Goal: Information Seeking & Learning: Check status

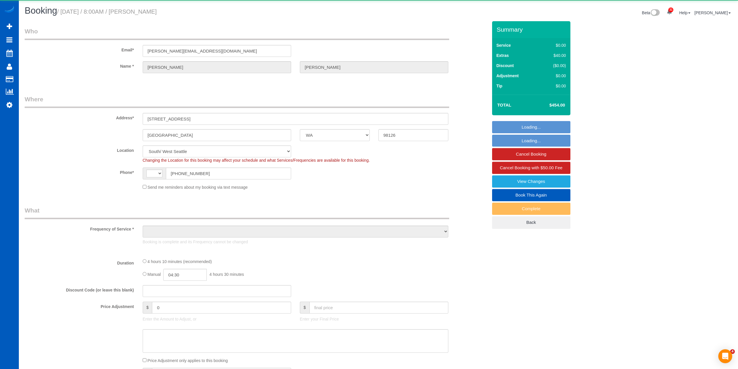
select select "WA"
select select "string:[GEOGRAPHIC_DATA]"
select select "object:978"
select select "199"
select select "1001"
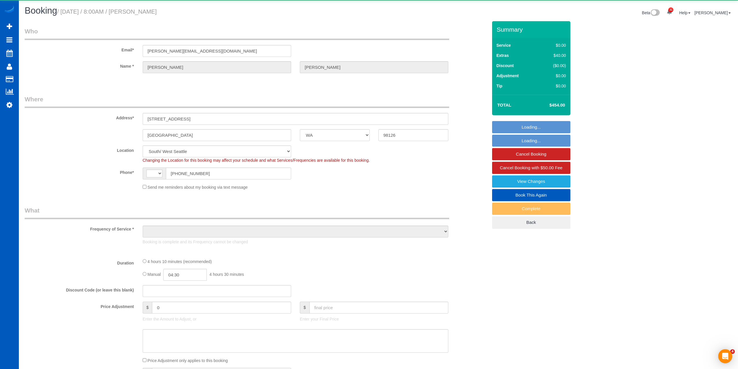
select select "2"
select select "spot1"
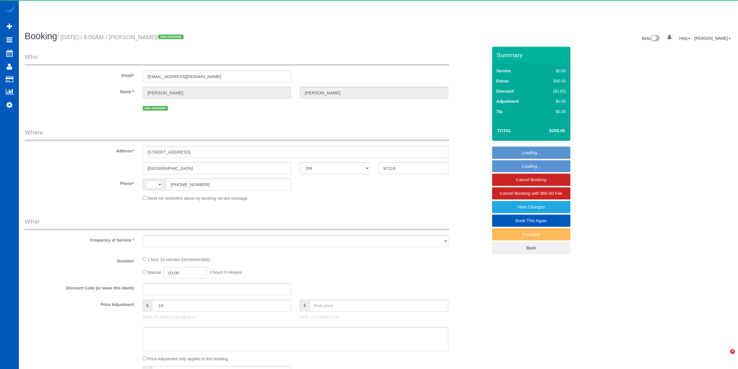
select select "OR"
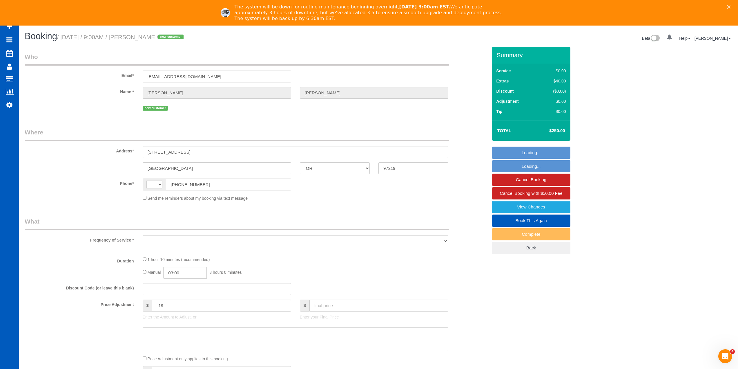
select select "string:[GEOGRAPHIC_DATA]"
select select "object:920"
select select "string:fspay-18a2f80e-13db-427e-a88b-d161736d856d"
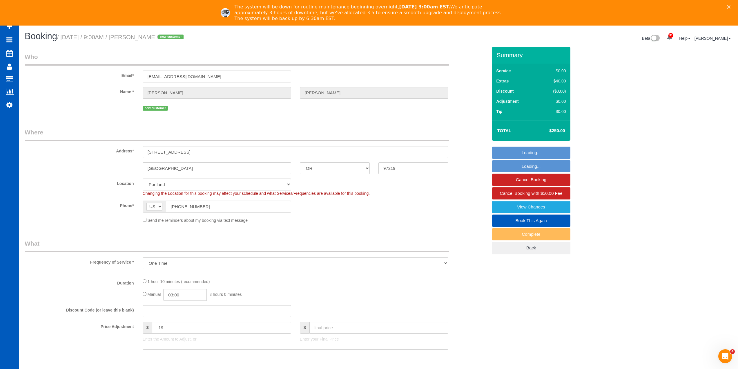
select select "object:1141"
select select "199"
click at [289, 115] on fieldset "Who Email* nuke_man1@yahoo.com Name * John Newcombe new customer" at bounding box center [256, 85] width 463 height 64
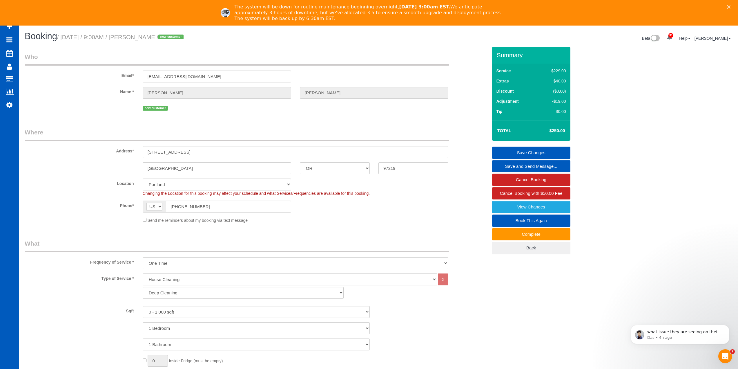
click at [292, 116] on fieldset "Who Email* nuke_man1@yahoo.com Name * John Newcombe new customer" at bounding box center [256, 85] width 463 height 64
click at [731, 7] on polygon "Close" at bounding box center [728, 6] width 3 height 3
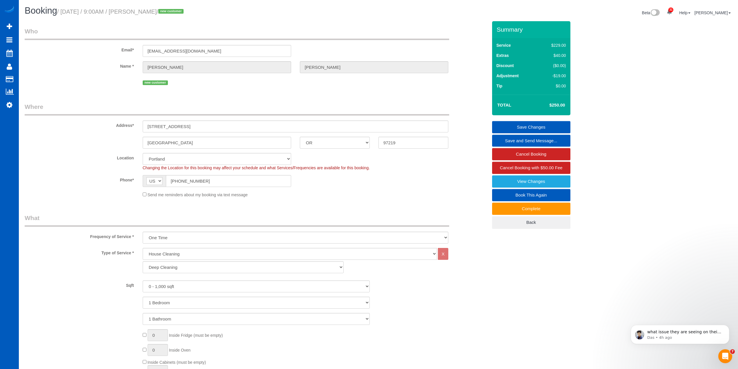
click at [294, 88] on fieldset "Who Email* nuke_man1@yahoo.com Name * John Newcombe new customer" at bounding box center [256, 59] width 463 height 64
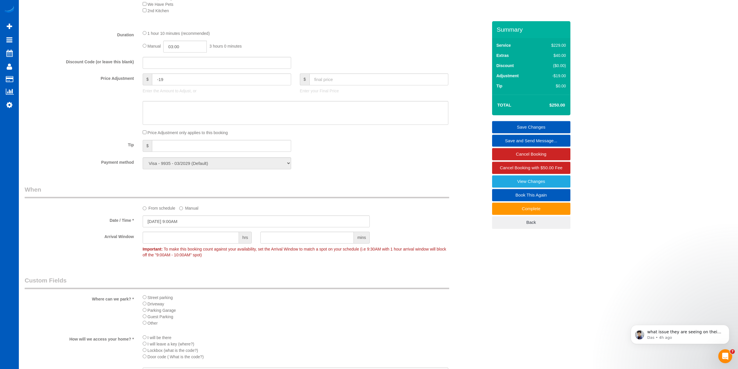
scroll to position [669, 0]
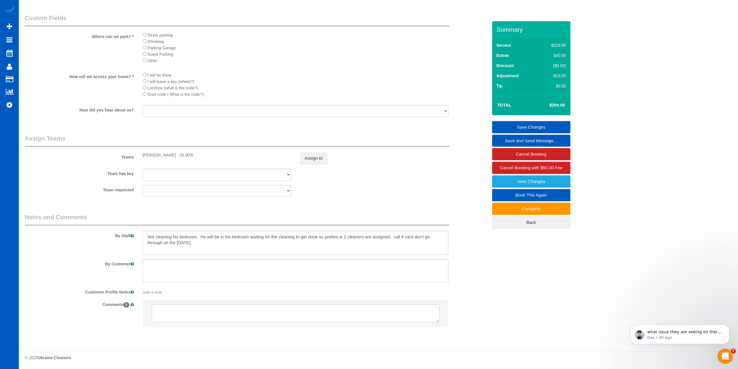
click at [726, 355] on icon "Open Intercom Messenger" at bounding box center [725, 356] width 10 height 10
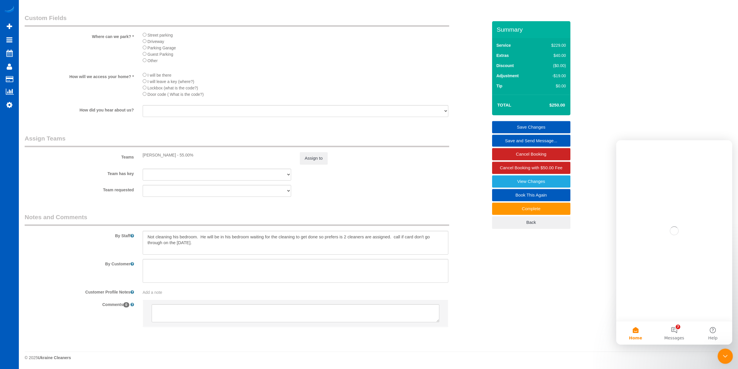
scroll to position [0, 0]
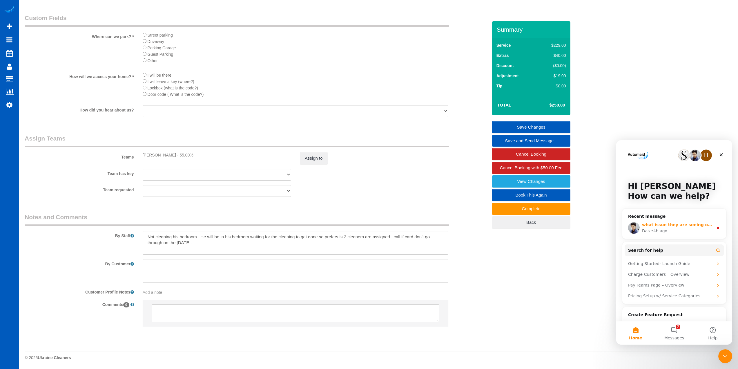
drag, startPoint x: 693, startPoint y: 230, endPoint x: 688, endPoint y: 230, distance: 5.8
click at [688, 230] on div "Das • 4h ago" at bounding box center [677, 231] width 71 height 6
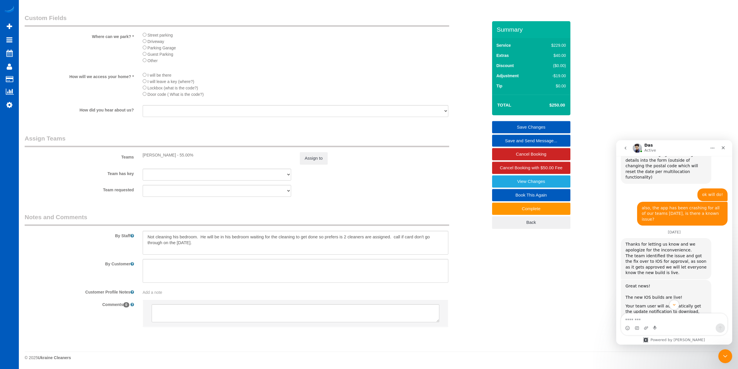
scroll to position [1942, 0]
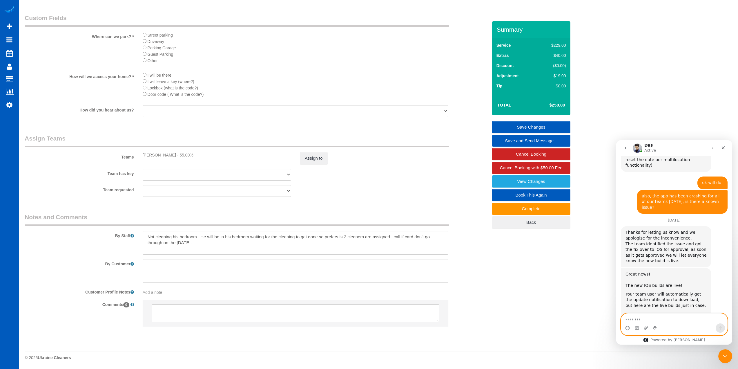
click at [684, 317] on textarea "Message…" at bounding box center [675, 318] width 106 height 10
paste textarea "**********"
type textarea "**********"
click at [720, 324] on button "Send a message…" at bounding box center [720, 327] width 9 height 9
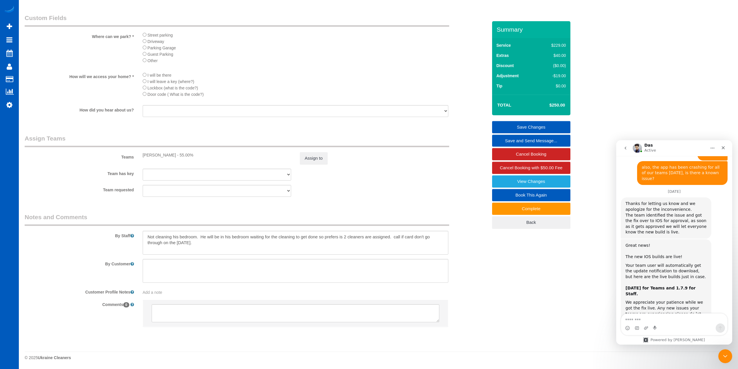
click at [628, 147] on icon "go back" at bounding box center [626, 148] width 5 height 5
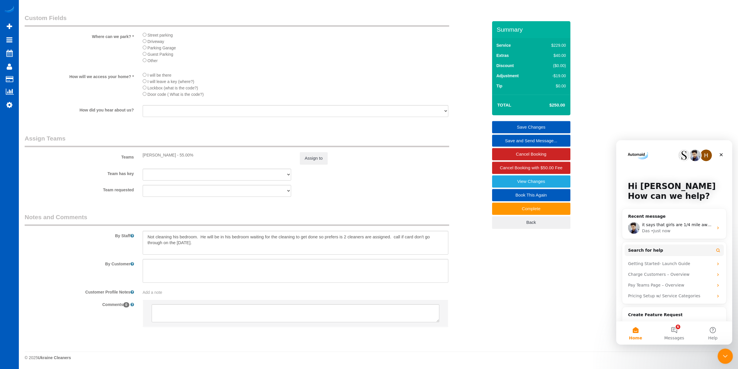
click at [729, 352] on div "Close Intercom Messenger" at bounding box center [725, 355] width 14 height 14
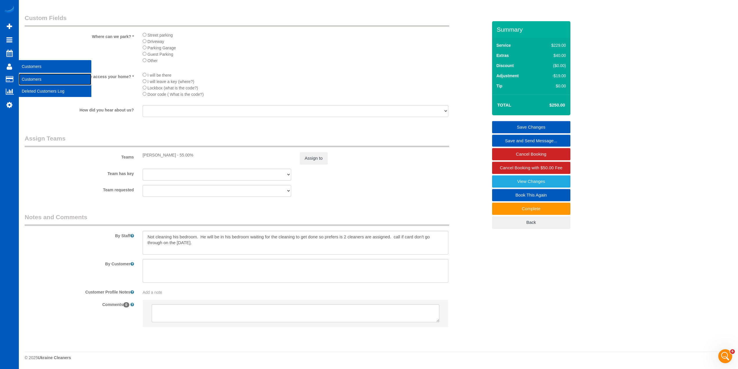
click at [33, 77] on link "Customers" at bounding box center [55, 79] width 73 height 12
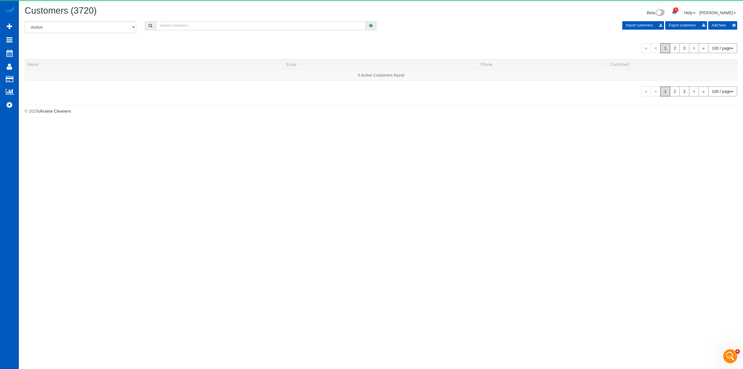
click at [167, 26] on input "text" at bounding box center [261, 25] width 210 height 9
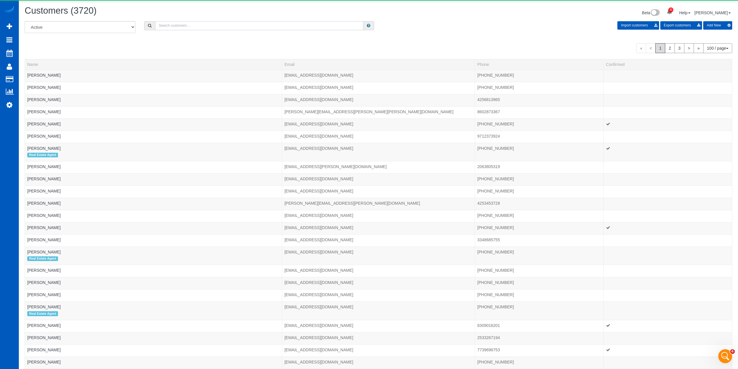
paste input "Rebecca Robertson"
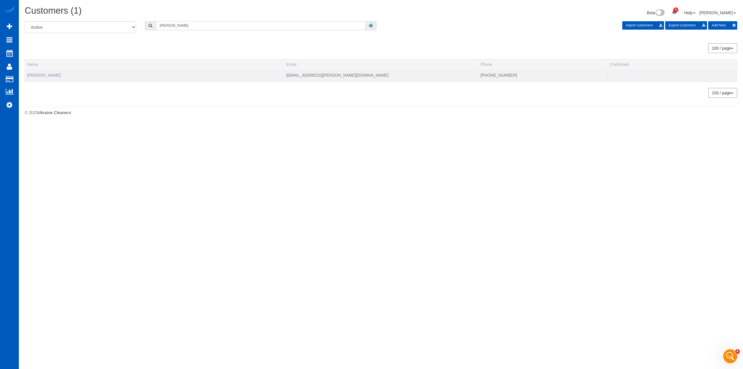
type input "Rebecca Robertson"
click at [39, 73] on link "Rebecca Robertson" at bounding box center [43, 75] width 33 height 5
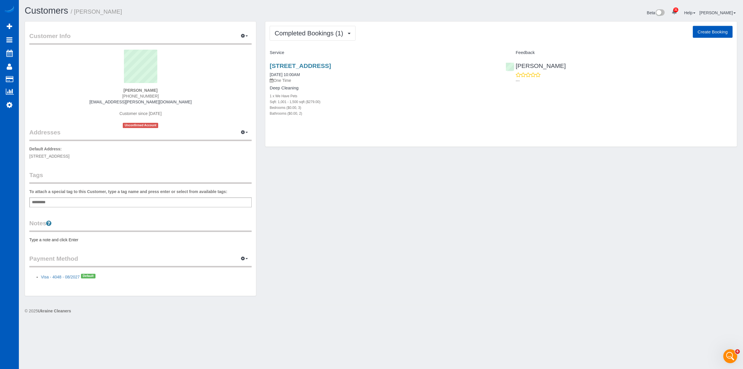
click at [63, 86] on sui-profile-pic at bounding box center [141, 69] width 214 height 38
click at [331, 29] on button "Completed Bookings (1)" at bounding box center [313, 33] width 86 height 15
click at [337, 141] on div "Completed Bookings (1) Completed Bookings (1) Upcoming Bookings (0) Cancelled B…" at bounding box center [501, 83] width 472 height 125
click at [31, 80] on link "Customers" at bounding box center [55, 79] width 73 height 12
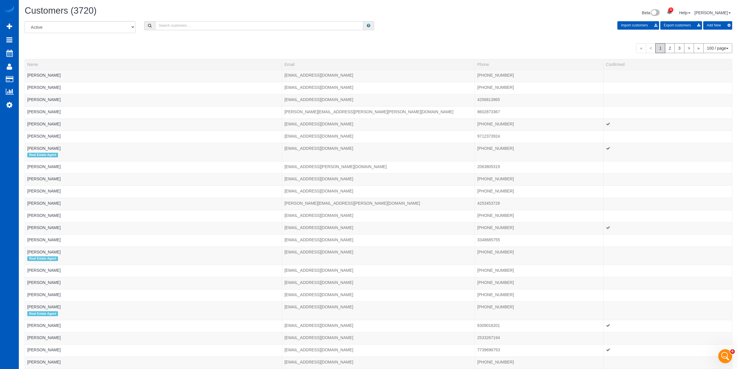
click at [184, 25] on input "text" at bounding box center [259, 25] width 208 height 9
paste input "[PERSON_NAME]"
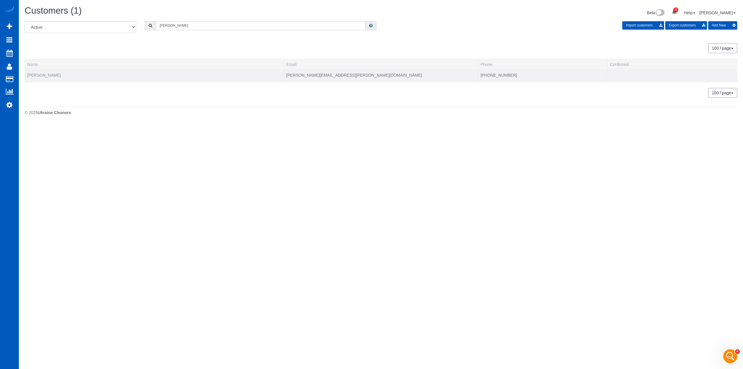
type input "[PERSON_NAME]"
click at [37, 73] on link "[PERSON_NAME]" at bounding box center [43, 75] width 33 height 5
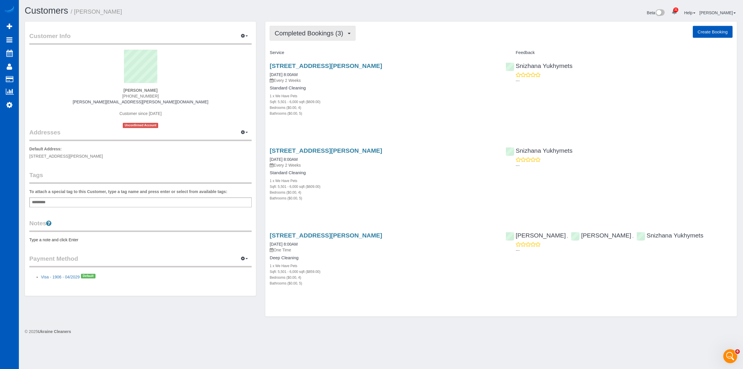
click at [317, 29] on button "Completed Bookings (3)" at bounding box center [313, 33] width 86 height 15
click at [369, 34] on div "Completed Bookings (3) Completed Bookings (3) Upcoming Bookings (0) Cancelled B…" at bounding box center [501, 33] width 463 height 15
click at [346, 29] on button "Completed Bookings (3)" at bounding box center [313, 33] width 86 height 15
click at [317, 52] on link "Upcoming Bookings (0)" at bounding box center [300, 54] width 60 height 8
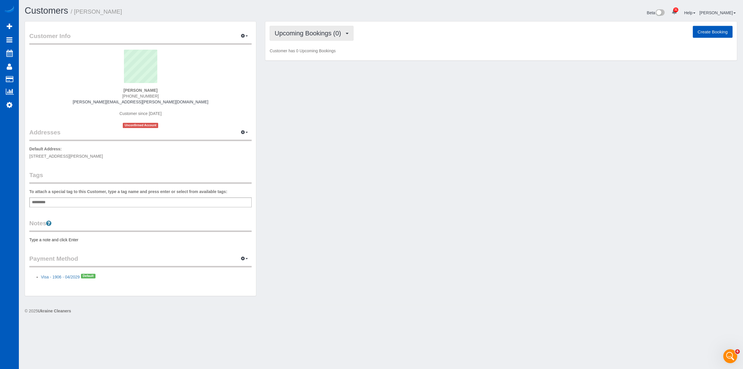
click at [321, 32] on span "Upcoming Bookings (0)" at bounding box center [308, 33] width 69 height 7
click at [314, 61] on link "Cancelled Bookings (1)" at bounding box center [300, 62] width 60 height 8
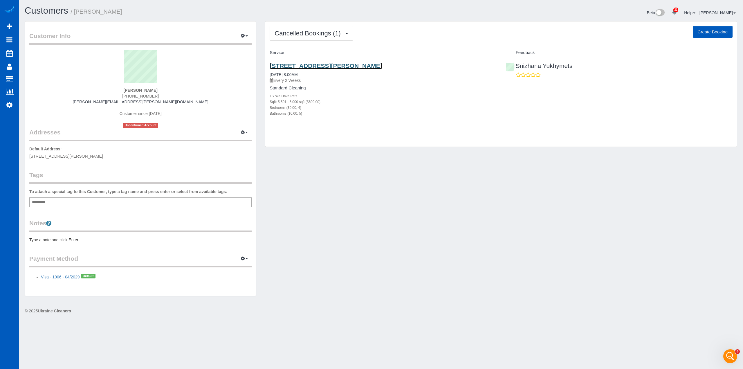
click at [310, 64] on link "[STREET_ADDRESS][PERSON_NAME]" at bounding box center [326, 65] width 112 height 7
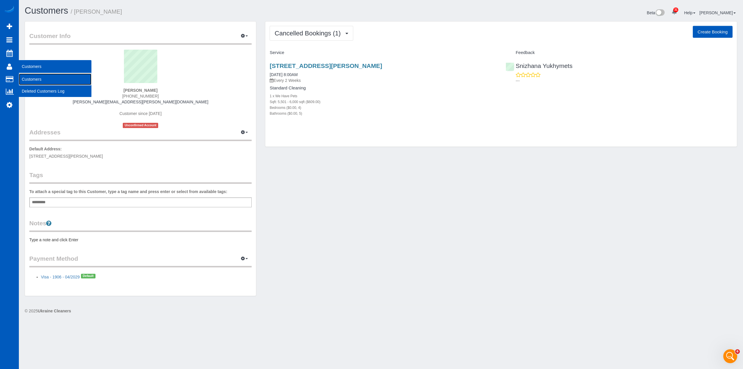
click at [39, 78] on link "Customers" at bounding box center [55, 79] width 73 height 12
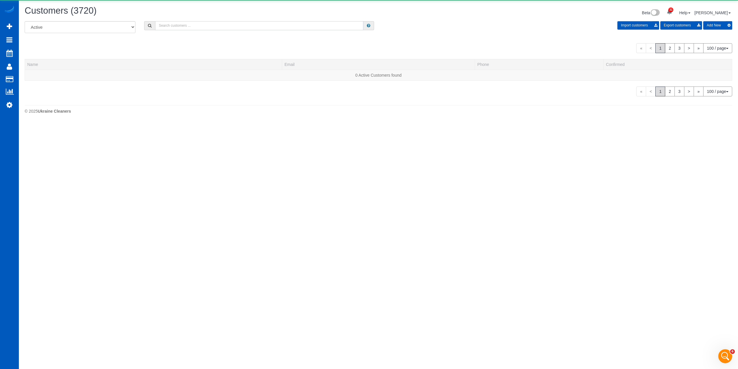
click at [225, 21] on input "text" at bounding box center [259, 25] width 208 height 9
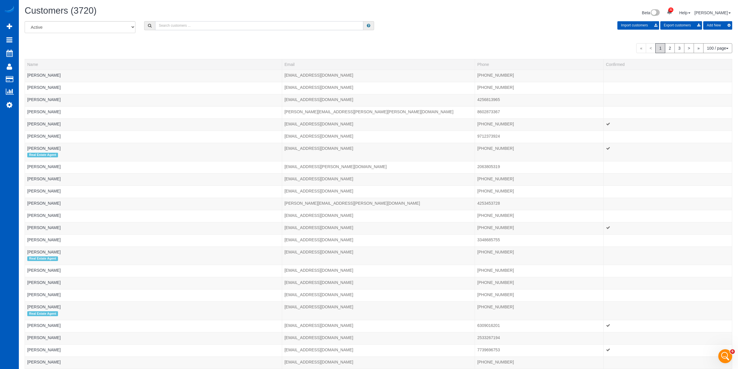
paste input "[PERSON_NAME]"
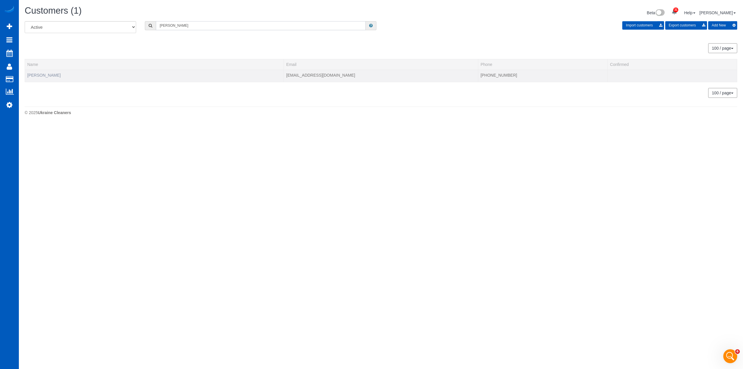
type input "[PERSON_NAME]"
click at [45, 74] on link "[PERSON_NAME]" at bounding box center [43, 75] width 33 height 5
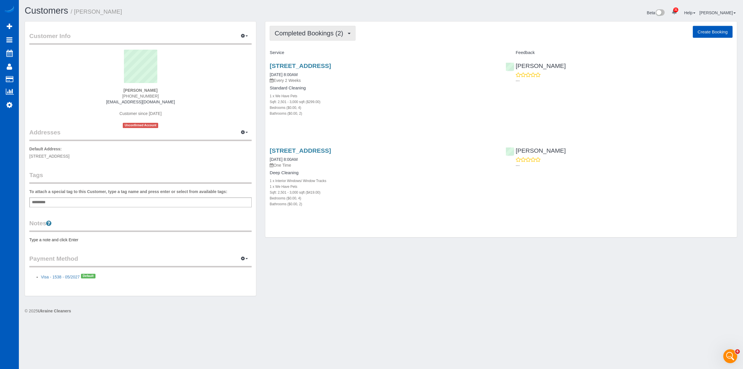
click at [318, 31] on span "Completed Bookings (2)" at bounding box center [309, 33] width 71 height 7
click at [386, 32] on div "Completed Bookings (2) Completed Bookings (2) Upcoming Bookings (11) Cancelled …" at bounding box center [501, 33] width 463 height 15
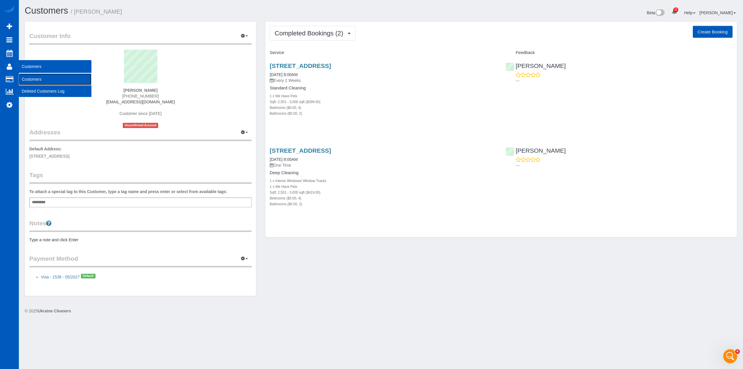
click at [35, 79] on link "Customers" at bounding box center [55, 79] width 73 height 12
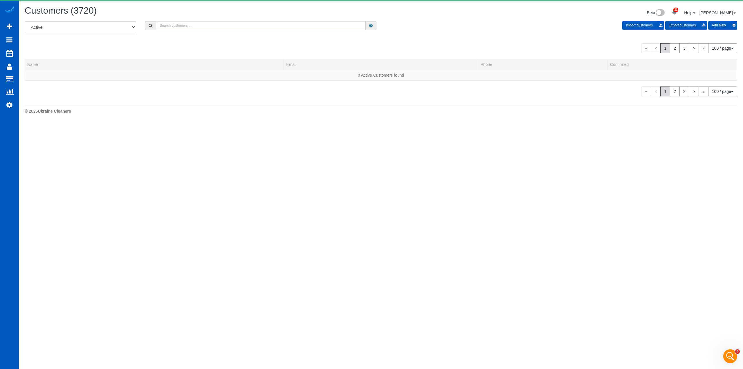
click at [256, 25] on input "text" at bounding box center [261, 25] width 210 height 9
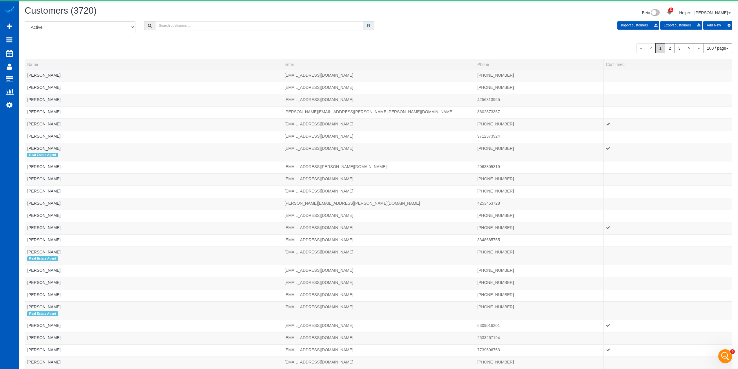
paste input "[PERSON_NAME]"
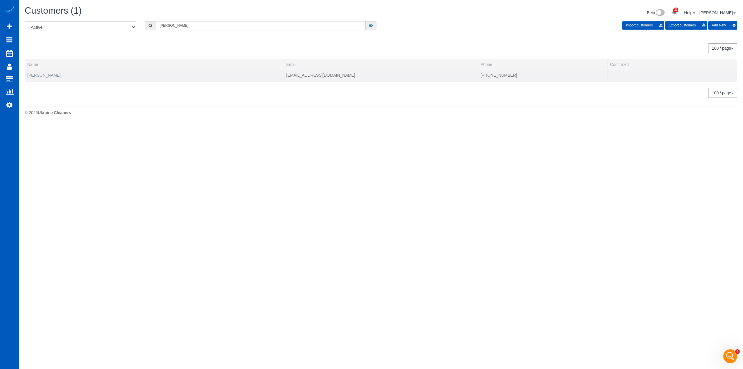
type input "[PERSON_NAME]"
click at [38, 75] on link "[PERSON_NAME]" at bounding box center [43, 75] width 33 height 5
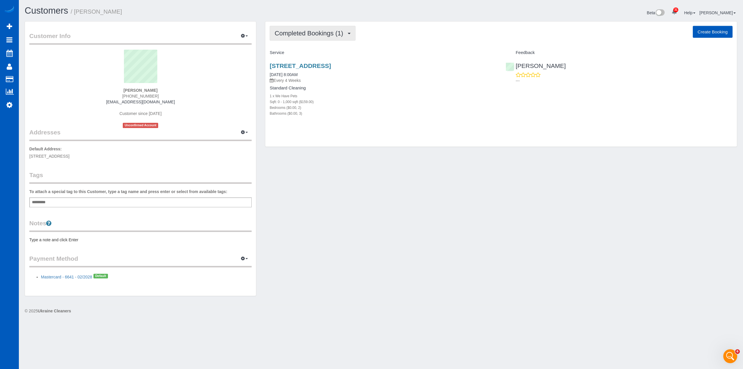
click at [340, 39] on button "Completed Bookings (1)" at bounding box center [313, 33] width 86 height 15
click at [190, 12] on h1 "Customers / Caroline Crisp" at bounding box center [201, 11] width 352 height 10
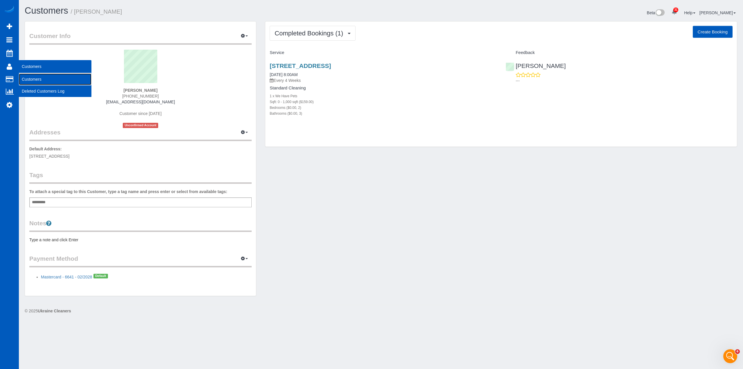
click at [32, 75] on link "Customers" at bounding box center [55, 79] width 73 height 12
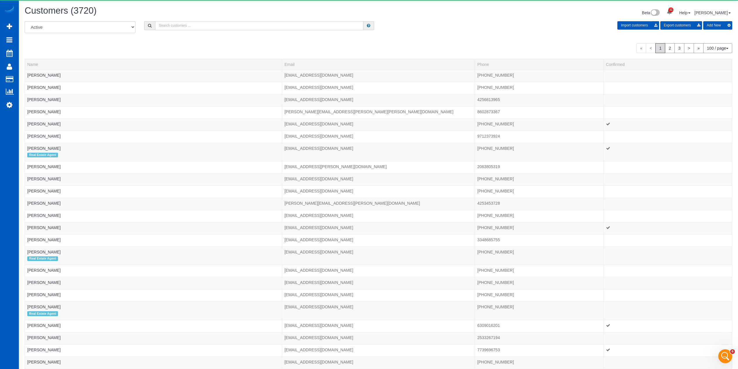
click at [241, 26] on input "text" at bounding box center [259, 25] width 208 height 9
paste input "[PERSON_NAME]"
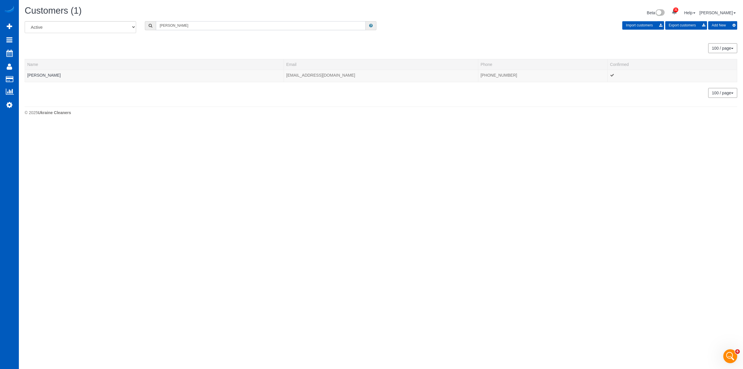
drag, startPoint x: 178, startPoint y: 29, endPoint x: 137, endPoint y: 30, distance: 41.8
click at [137, 30] on div "All Active Archived Joel Carlson Import customers Export customers Add New" at bounding box center [380, 29] width 721 height 16
paste input "asmin Garcia"
drag, startPoint x: 196, startPoint y: 26, endPoint x: 109, endPoint y: 28, distance: 86.2
click at [109, 28] on div "All Active Archived Jasmin Garcia Import customers Export customers Add New" at bounding box center [380, 29] width 721 height 16
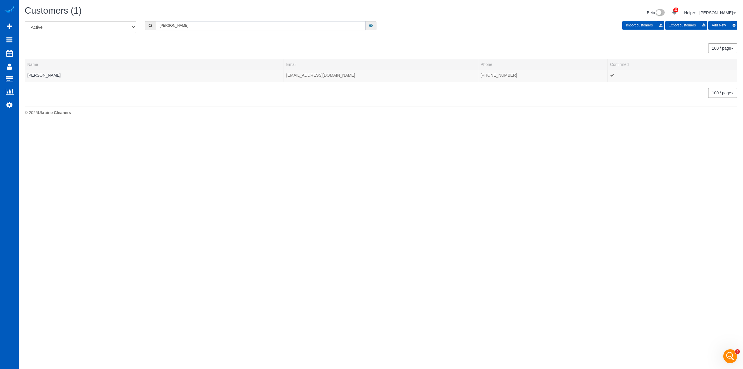
paste input "[PERSON_NAME]"
type input "[PERSON_NAME]"
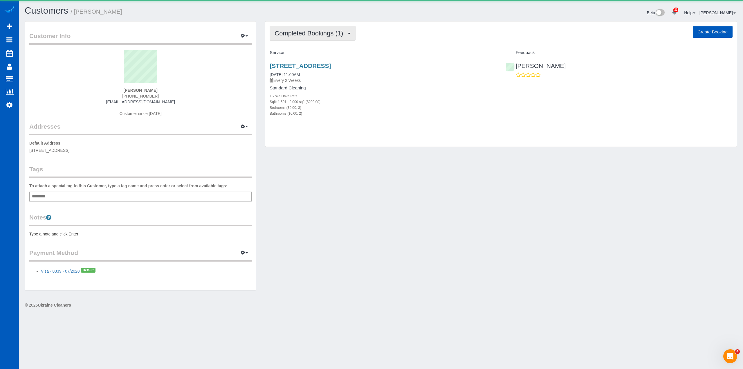
click at [307, 34] on span "Completed Bookings (1)" at bounding box center [309, 33] width 71 height 7
click at [312, 35] on span "Completed Bookings (1)" at bounding box center [309, 33] width 71 height 7
click at [322, 34] on span "Completed Bookings (1)" at bounding box center [309, 33] width 71 height 7
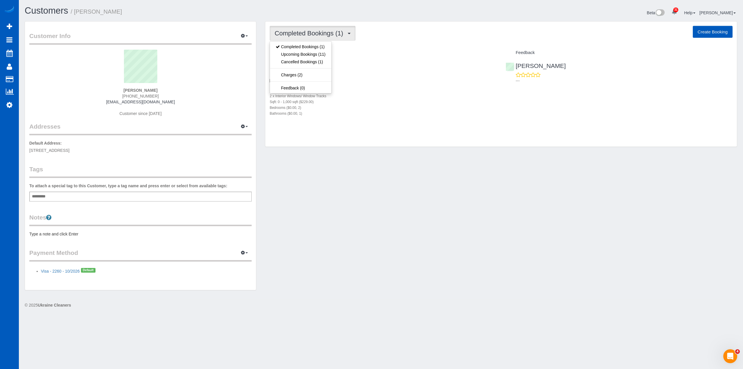
click at [316, 151] on div "Completed Bookings (1) Completed Bookings (1) Upcoming Bookings (11) Cancelled …" at bounding box center [501, 87] width 481 height 132
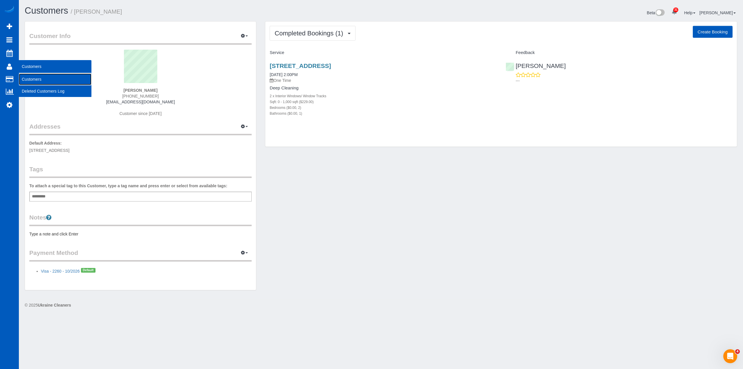
click at [39, 78] on link "Customers" at bounding box center [55, 79] width 73 height 12
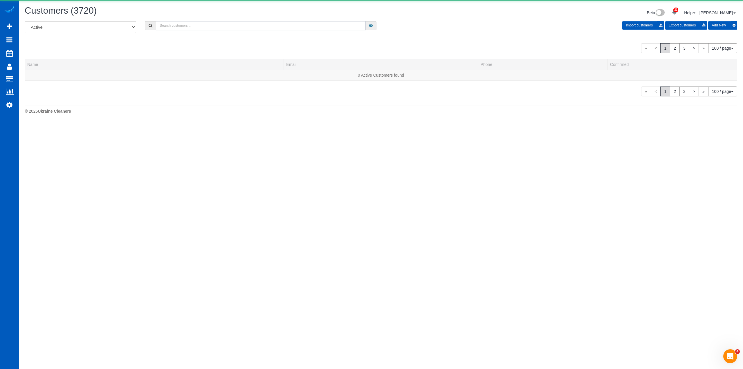
click at [241, 24] on input "text" at bounding box center [261, 25] width 210 height 9
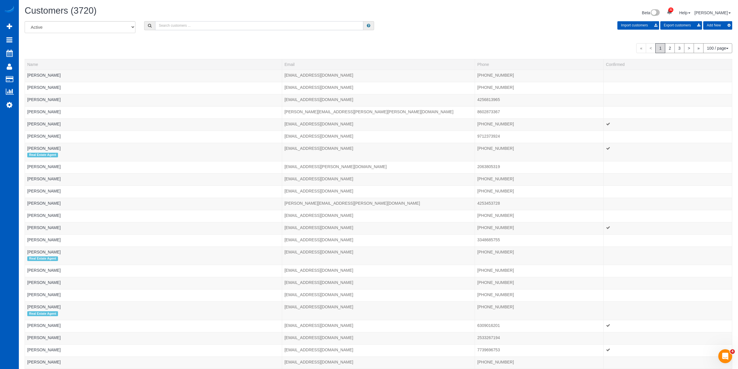
paste input "[PERSON_NAME]"
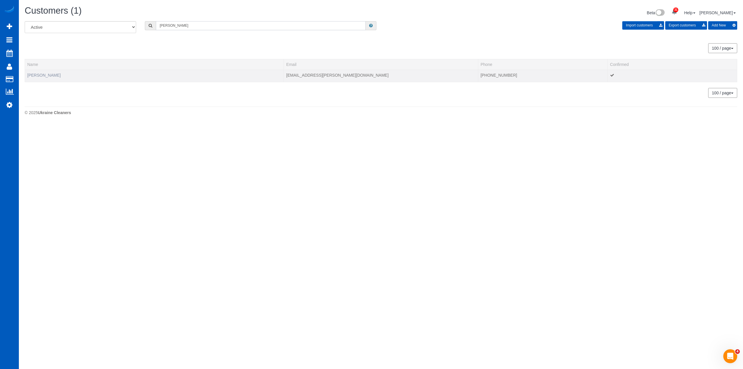
type input "[PERSON_NAME]"
click at [41, 73] on link "[PERSON_NAME]" at bounding box center [43, 75] width 33 height 5
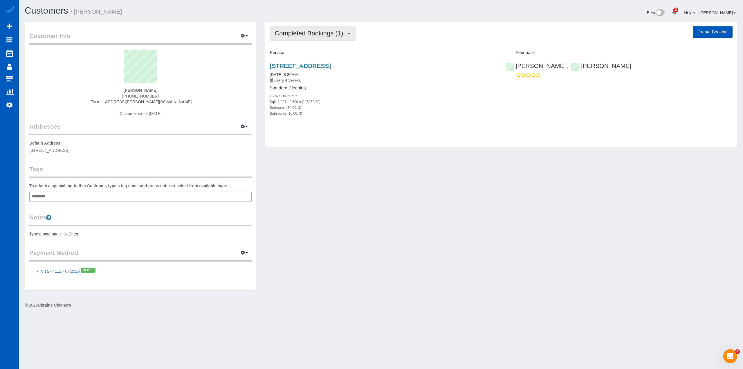
click at [321, 32] on span "Completed Bookings (1)" at bounding box center [309, 33] width 71 height 7
click at [338, 176] on div "Customer Info Edit Contact Info Send Message Email Preferences Special Sales Ta…" at bounding box center [380, 158] width 721 height 275
click at [269, 32] on div "Completed Bookings (1) Completed Bookings (1) Upcoming Bookings (11) Cancelled …" at bounding box center [501, 83] width 472 height 125
click at [291, 33] on span "Completed Bookings (1)" at bounding box center [309, 33] width 71 height 7
drag, startPoint x: 282, startPoint y: 222, endPoint x: 263, endPoint y: 212, distance: 21.2
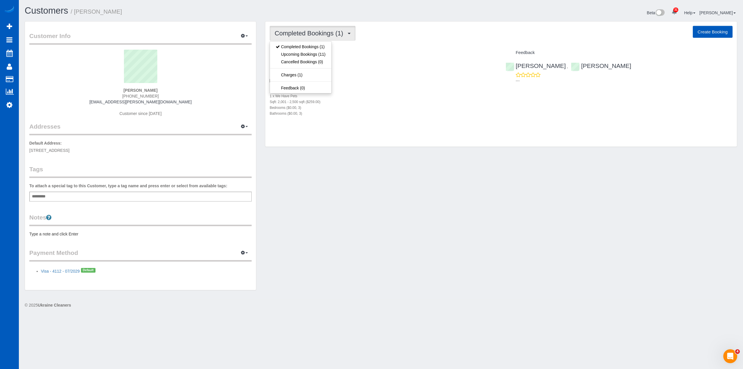
click at [282, 218] on div "Customer Info Edit Contact Info Send Message Email Preferences Special Sales Ta…" at bounding box center [380, 158] width 721 height 275
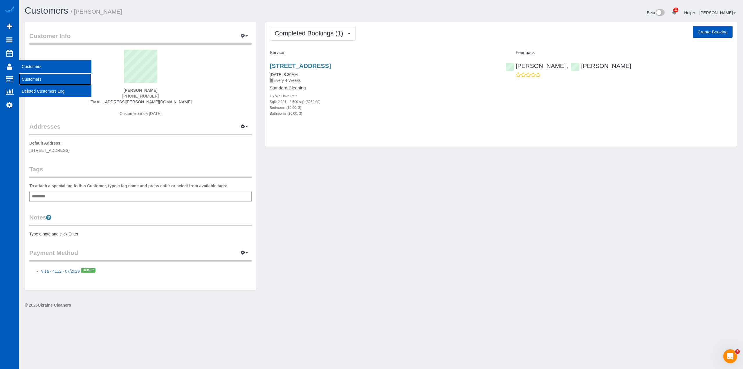
click at [29, 78] on link "Customers" at bounding box center [55, 79] width 73 height 12
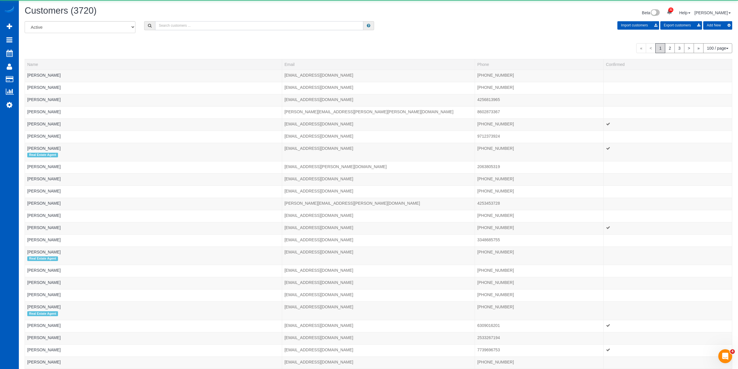
click at [204, 23] on input "text" at bounding box center [259, 25] width 208 height 9
paste input "[PERSON_NAME]"
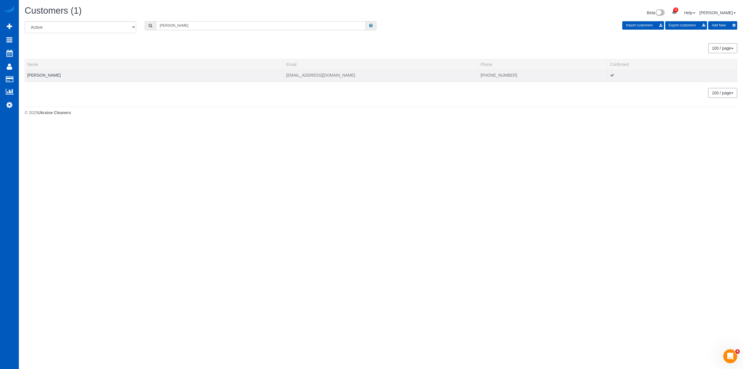
type input "[PERSON_NAME]"
click at [38, 72] on td "[PERSON_NAME]" at bounding box center [154, 76] width 259 height 12
click at [38, 75] on link "[PERSON_NAME]" at bounding box center [43, 75] width 33 height 5
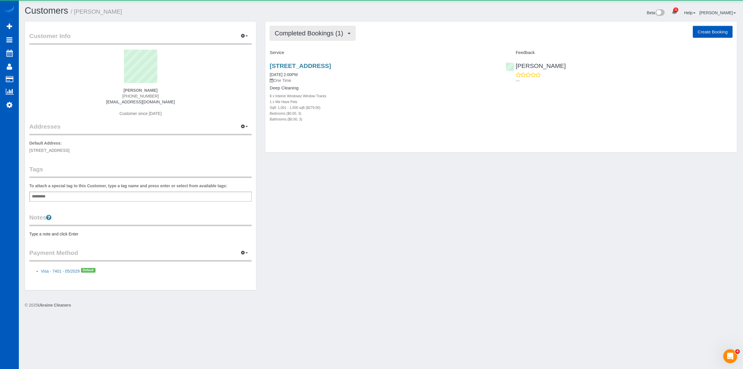
click at [288, 35] on span "Completed Bookings (1)" at bounding box center [309, 33] width 71 height 7
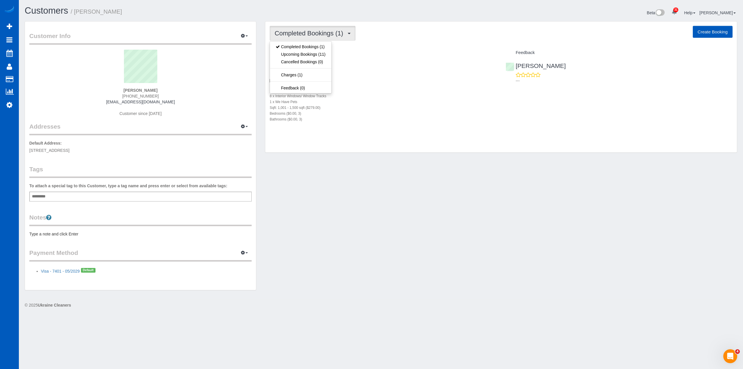
click at [313, 183] on div "Customer Info Edit Contact Info Send Message Email Preferences Special Sales Ta…" at bounding box center [380, 158] width 721 height 275
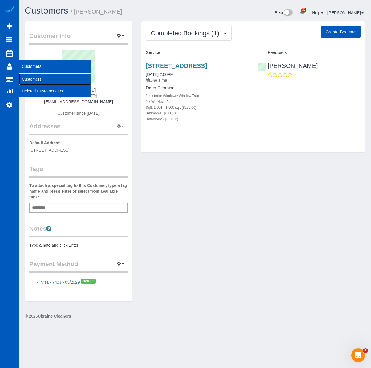
click at [34, 78] on link "Customers" at bounding box center [55, 79] width 73 height 12
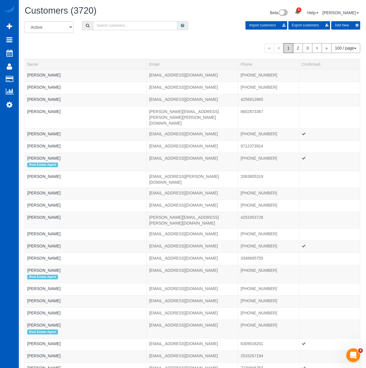
click at [126, 25] on input "text" at bounding box center [135, 25] width 84 height 9
paste input "[PERSON_NAME]"
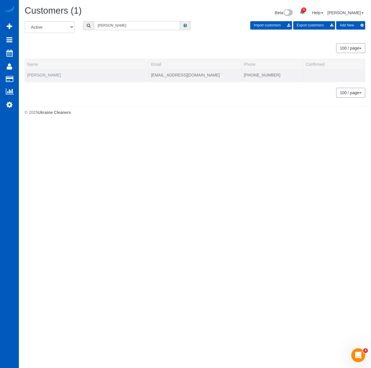
type input "[PERSON_NAME]"
click at [49, 73] on link "[PERSON_NAME]" at bounding box center [43, 75] width 33 height 5
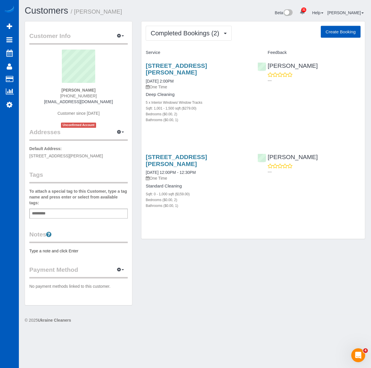
click at [201, 23] on div "Completed Bookings (2) Completed Bookings (2) Upcoming Bookings (11) Cancelled …" at bounding box center [252, 130] width 223 height 218
click at [191, 37] on button "Completed Bookings (2)" at bounding box center [189, 33] width 86 height 15
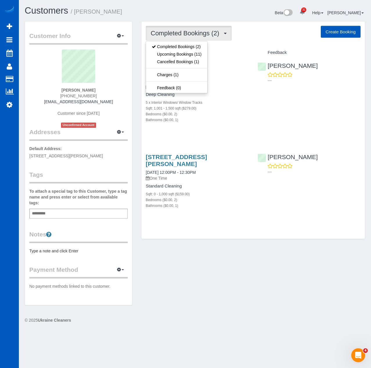
click at [209, 259] on div "Customer Info Edit Contact Info Send Message Email Preferences Special Sales Ta…" at bounding box center [194, 166] width 349 height 290
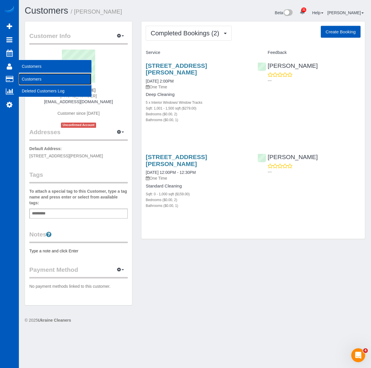
click at [35, 75] on link "Customers" at bounding box center [55, 79] width 73 height 12
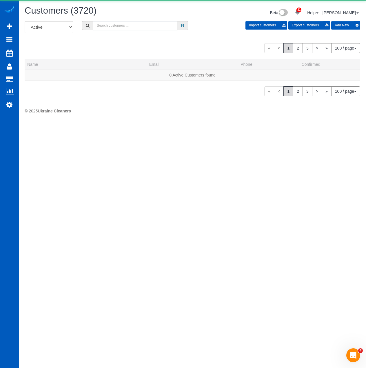
click at [119, 25] on input "text" at bounding box center [135, 25] width 84 height 9
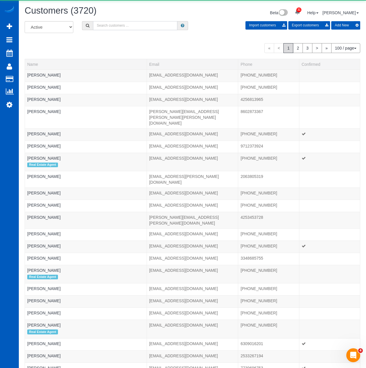
paste input "[PERSON_NAME]"
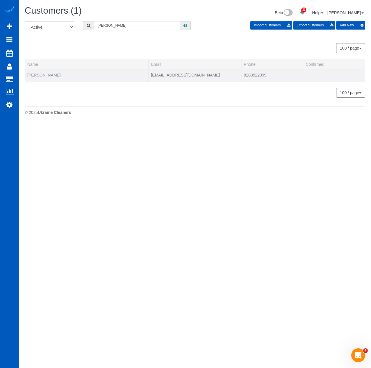
type input "[PERSON_NAME]"
click at [52, 75] on link "[PERSON_NAME]" at bounding box center [43, 75] width 33 height 5
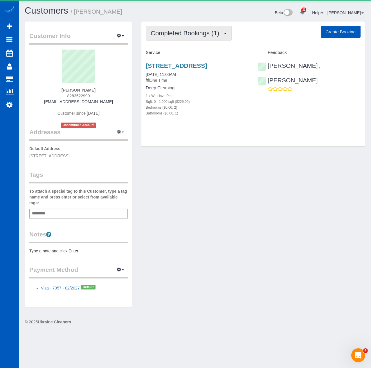
click at [196, 33] on span "Completed Bookings (1)" at bounding box center [186, 33] width 71 height 7
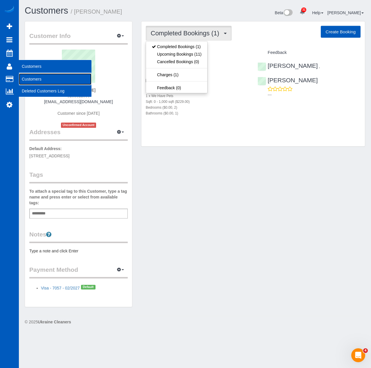
click at [37, 77] on link "Customers" at bounding box center [55, 79] width 73 height 12
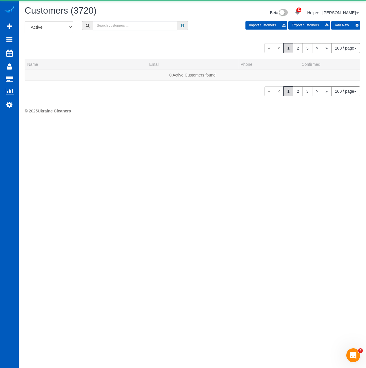
click at [153, 23] on input "text" at bounding box center [135, 25] width 84 height 9
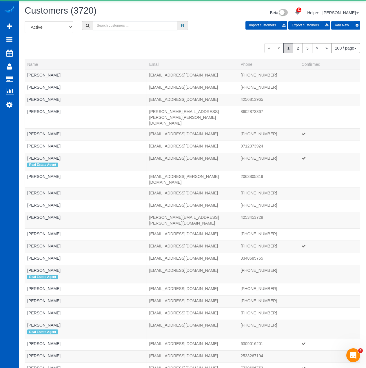
paste input "[PERSON_NAME]"
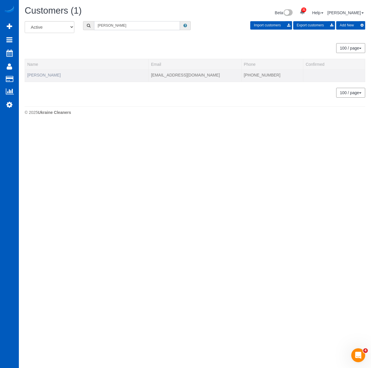
type input "[PERSON_NAME]"
click at [42, 73] on link "[PERSON_NAME]" at bounding box center [43, 75] width 33 height 5
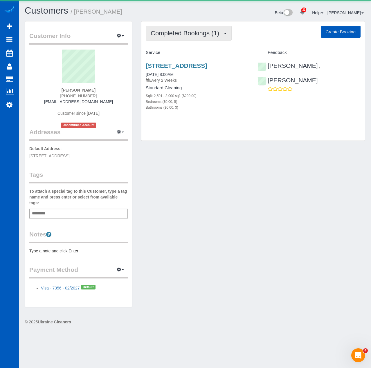
click at [182, 32] on span "Completed Bookings (1)" at bounding box center [186, 33] width 71 height 7
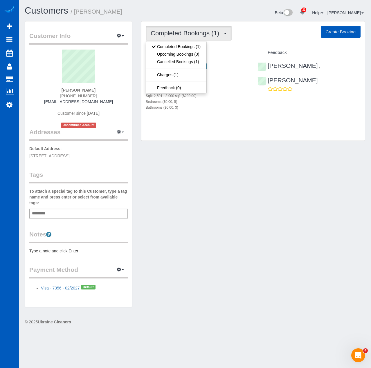
drag, startPoint x: 192, startPoint y: 166, endPoint x: 189, endPoint y: 169, distance: 3.5
click at [189, 169] on div "Customer Info Edit Contact Info Send Message Email Preferences Special Sales Ta…" at bounding box center [194, 167] width 349 height 292
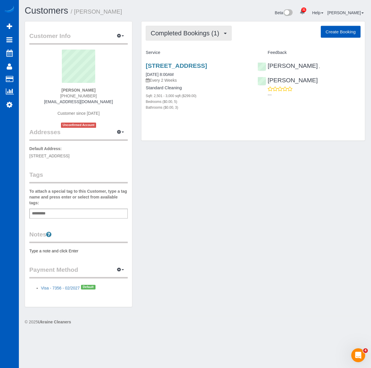
click at [206, 35] on span "Completed Bookings (1)" at bounding box center [186, 33] width 71 height 7
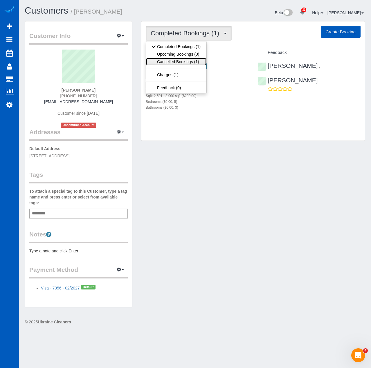
click at [187, 63] on link "Cancelled Bookings (1)" at bounding box center [176, 62] width 60 height 8
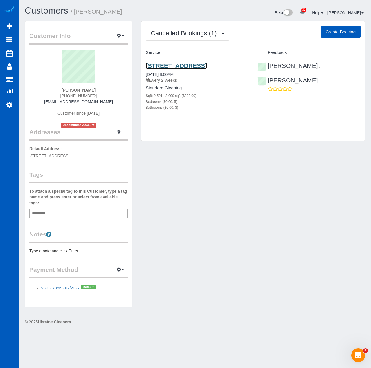
click at [169, 66] on link "[STREET_ADDRESS]" at bounding box center [176, 65] width 61 height 7
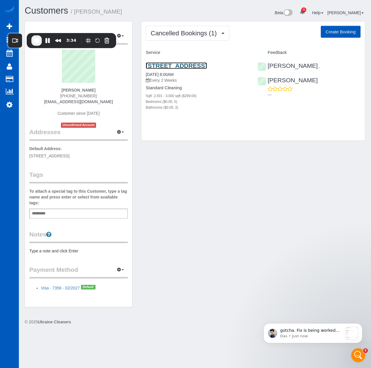
click at [202, 66] on link "[STREET_ADDRESS]" at bounding box center [176, 65] width 61 height 7
click at [198, 35] on span "Cancelled Bookings (1)" at bounding box center [185, 33] width 69 height 7
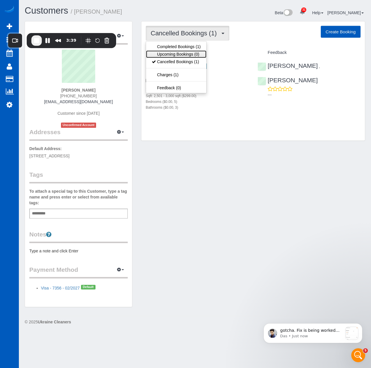
click at [193, 55] on link "Upcoming Bookings (0)" at bounding box center [176, 54] width 60 height 8
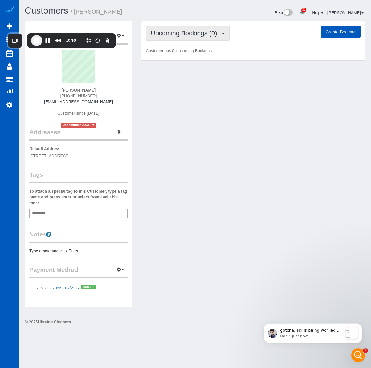
click at [200, 35] on span "Upcoming Bookings (0)" at bounding box center [185, 33] width 69 height 7
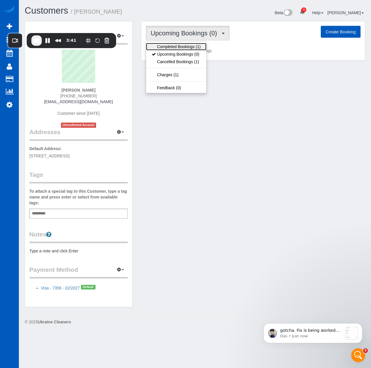
click at [197, 44] on link "Completed Bookings (1)" at bounding box center [176, 47] width 60 height 8
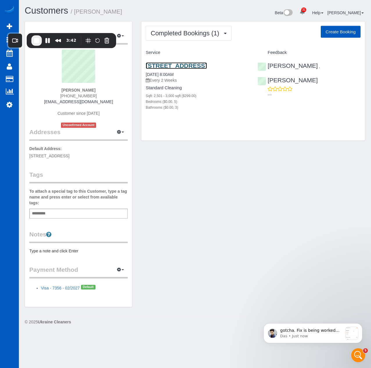
click at [198, 64] on link "[STREET_ADDRESS]" at bounding box center [176, 65] width 61 height 7
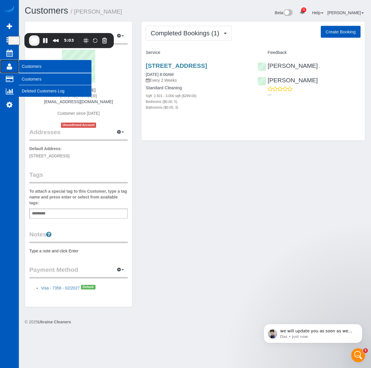
drag, startPoint x: 9, startPoint y: 71, endPoint x: 28, endPoint y: 72, distance: 19.2
click at [9, 71] on link "Customers" at bounding box center [9, 66] width 19 height 13
click at [40, 79] on link "Customers" at bounding box center [55, 79] width 73 height 12
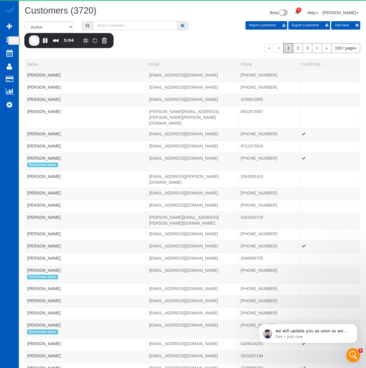
click at [159, 26] on input "text" at bounding box center [135, 25] width 84 height 9
paste input "[PERSON_NAME]"
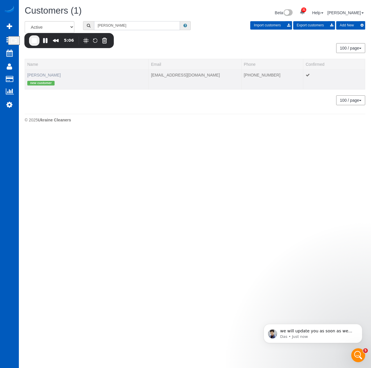
type input "[PERSON_NAME]"
click at [40, 73] on link "[PERSON_NAME]" at bounding box center [43, 75] width 33 height 5
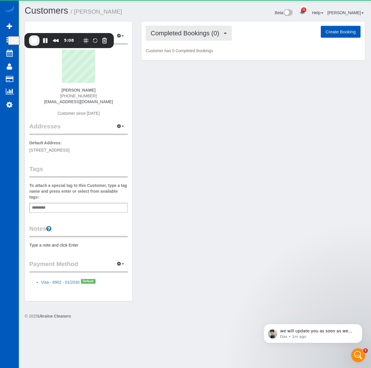
click at [200, 39] on button "Completed Bookings (0)" at bounding box center [189, 33] width 86 height 15
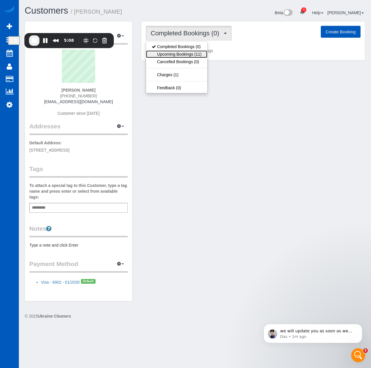
click at [197, 55] on link "Upcoming Bookings (11)" at bounding box center [176, 54] width 61 height 8
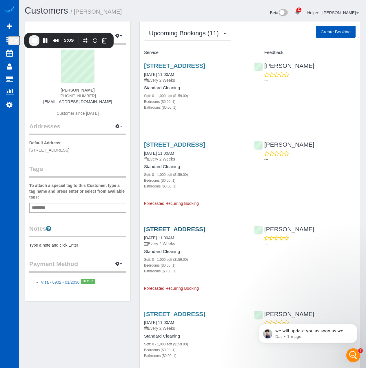
click at [247, 88] on div "[STREET_ADDRESS] [DATE] 11:00AM Every 2 Weeks Standard Cleaning Sqft: 0 - 1,000…" at bounding box center [195, 89] width 110 height 64
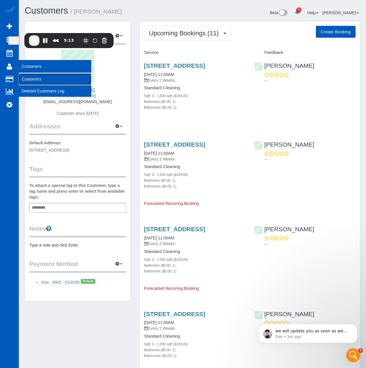
click at [31, 77] on link "Customers" at bounding box center [55, 79] width 73 height 12
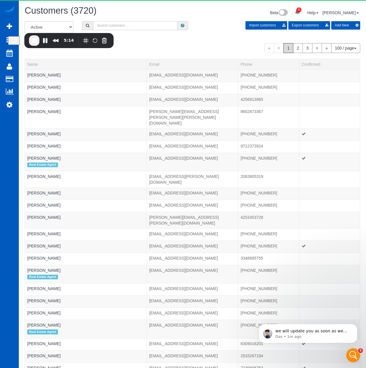
click at [160, 23] on input "text" at bounding box center [135, 25] width 84 height 9
paste input "[PERSON_NAME]"
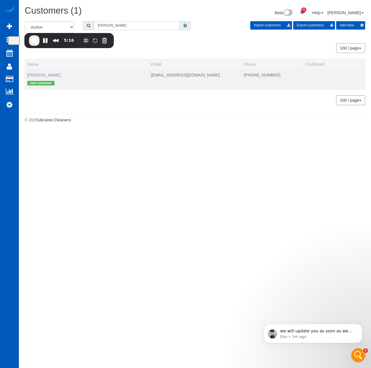
type input "[PERSON_NAME]"
click at [40, 76] on link "[PERSON_NAME]" at bounding box center [43, 75] width 33 height 5
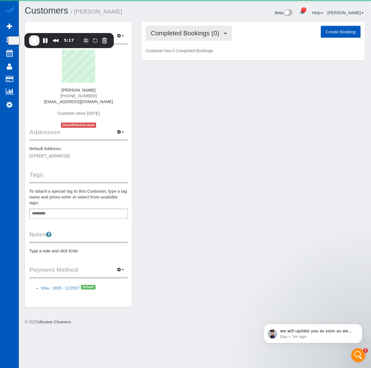
click at [184, 30] on span "Completed Bookings (0)" at bounding box center [186, 33] width 71 height 7
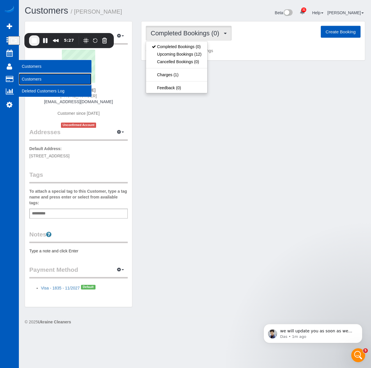
click at [36, 75] on link "Customers" at bounding box center [55, 79] width 73 height 12
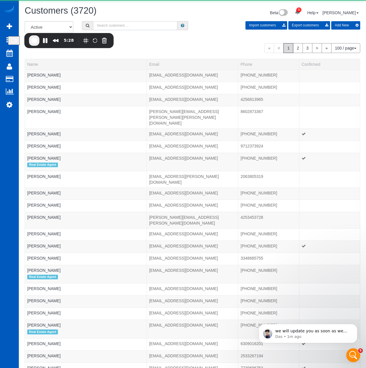
click at [164, 24] on input "text" at bounding box center [135, 25] width 84 height 9
paste input "[PERSON_NAME]"
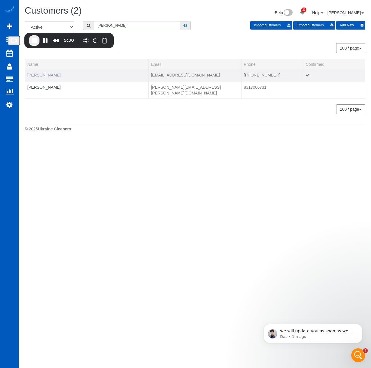
type input "[PERSON_NAME]"
click at [43, 75] on link "[PERSON_NAME]" at bounding box center [43, 75] width 33 height 5
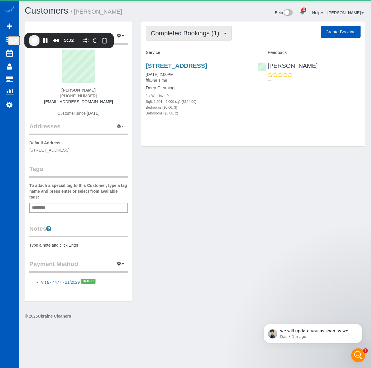
click at [218, 32] on span "Completed Bookings (1)" at bounding box center [186, 33] width 71 height 7
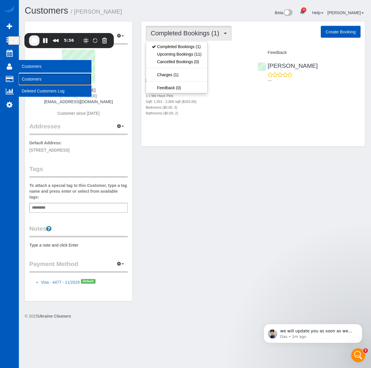
click at [34, 77] on link "Customers" at bounding box center [55, 79] width 73 height 12
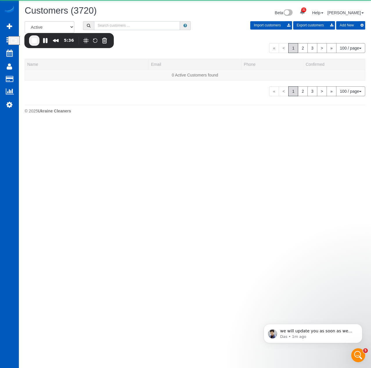
click at [173, 26] on input "text" at bounding box center [137, 25] width 86 height 9
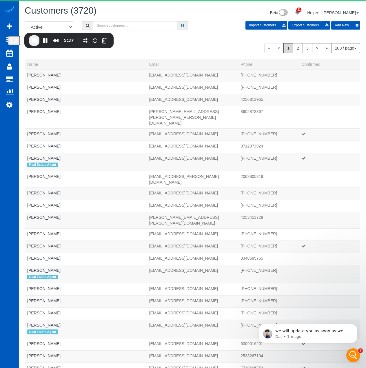
paste input "[PERSON_NAME]"
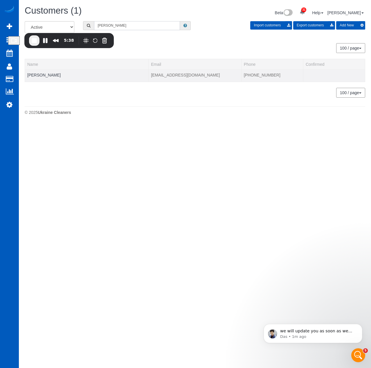
type input "[PERSON_NAME]"
click at [52, 74] on td "[PERSON_NAME]" at bounding box center [87, 76] width 124 height 12
click at [44, 76] on link "[PERSON_NAME]" at bounding box center [43, 75] width 33 height 5
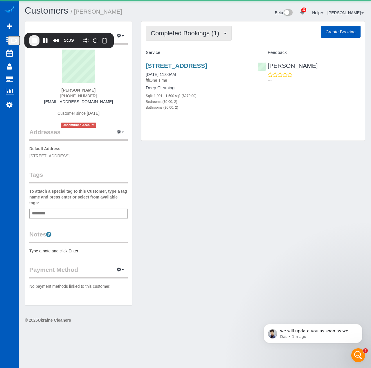
click at [212, 29] on button "Completed Bookings (1)" at bounding box center [189, 33] width 86 height 15
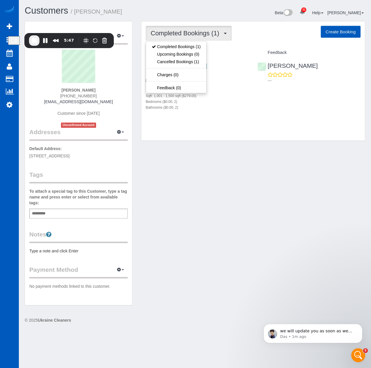
click at [210, 168] on div "Customer Info Edit Contact Info Send Message Email Preferences Special Sales Ta…" at bounding box center [194, 166] width 349 height 290
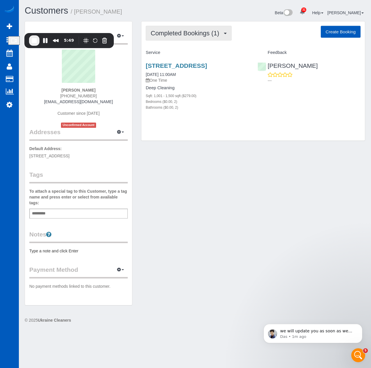
click at [190, 33] on span "Completed Bookings (1)" at bounding box center [186, 33] width 71 height 7
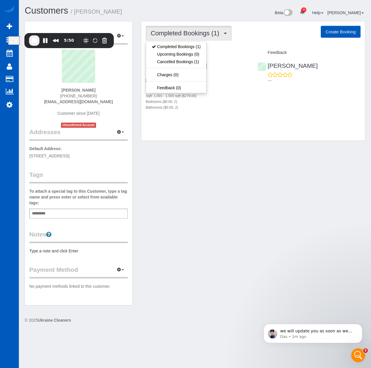
click at [206, 192] on div "Customer Info Edit Contact Info Send Message Email Preferences Special Sales Ta…" at bounding box center [194, 166] width 349 height 290
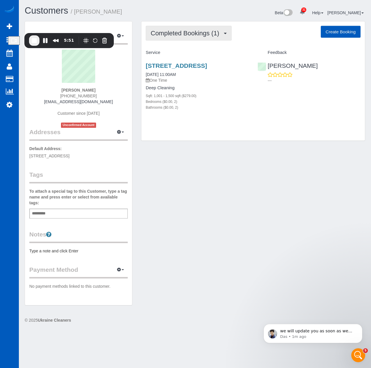
click at [193, 30] on span "Completed Bookings (1)" at bounding box center [186, 33] width 71 height 7
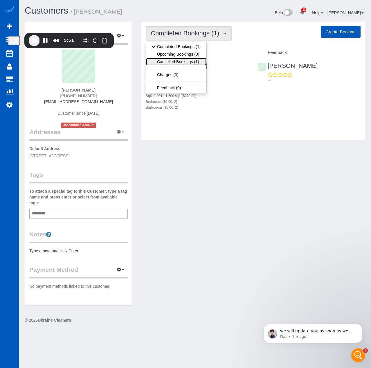
click at [193, 62] on link "Cancelled Bookings (1)" at bounding box center [176, 62] width 60 height 8
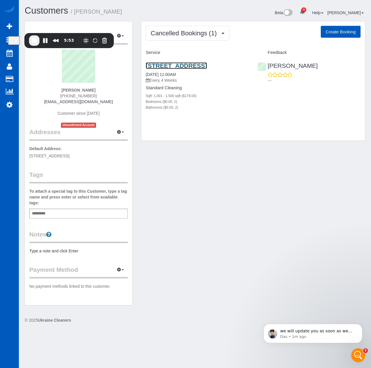
click at [193, 67] on link "[STREET_ADDRESS]" at bounding box center [176, 65] width 61 height 7
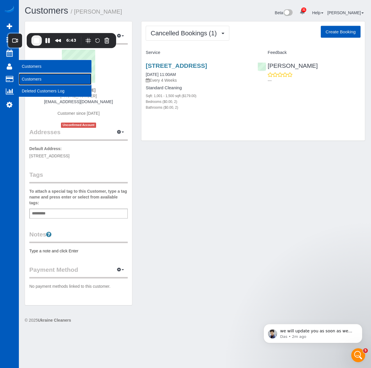
click at [37, 80] on link "Customers" at bounding box center [55, 79] width 73 height 12
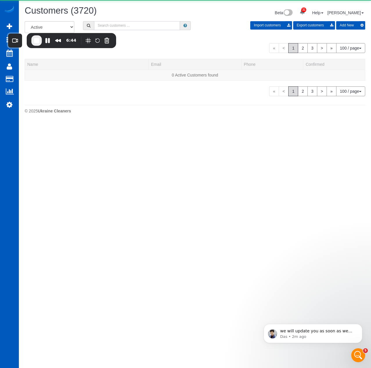
click at [151, 22] on input "text" at bounding box center [137, 25] width 86 height 9
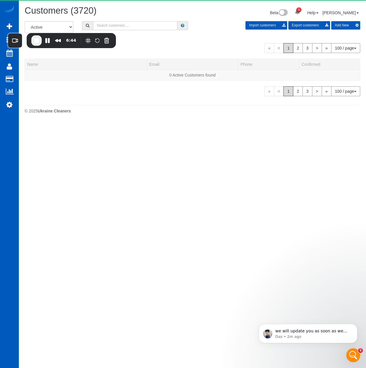
paste input "Aryanna ([PERSON_NAME]) [PERSON_NAME]"
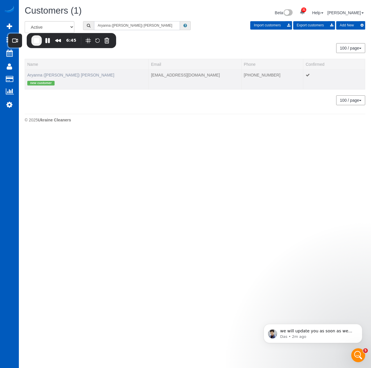
type input "Aryanna ([PERSON_NAME]) [PERSON_NAME]"
click at [63, 75] on link "Aryanna ([PERSON_NAME]) [PERSON_NAME]" at bounding box center [70, 75] width 87 height 5
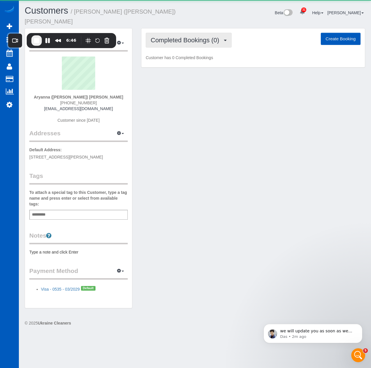
click at [192, 37] on span "Completed Bookings (0)" at bounding box center [186, 40] width 71 height 7
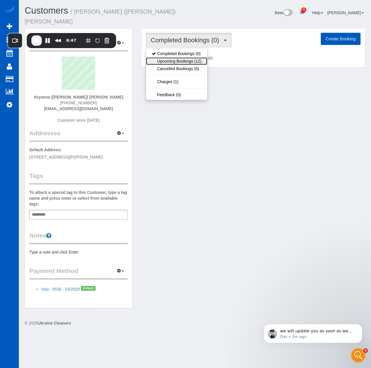
click at [191, 57] on link "Upcoming Bookings (12)" at bounding box center [176, 61] width 61 height 8
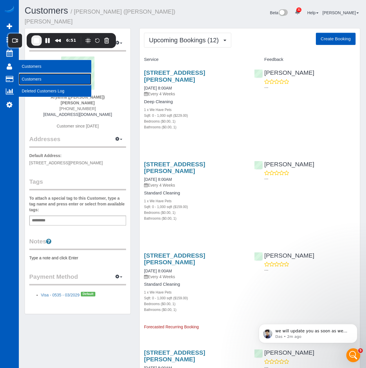
click at [35, 77] on link "Customers" at bounding box center [55, 79] width 73 height 12
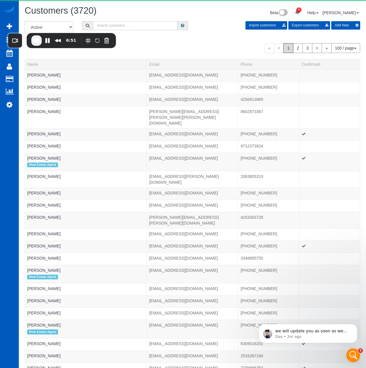
click at [159, 22] on input "text" at bounding box center [135, 25] width 84 height 9
paste input "[US_STATE][PERSON_NAME]"
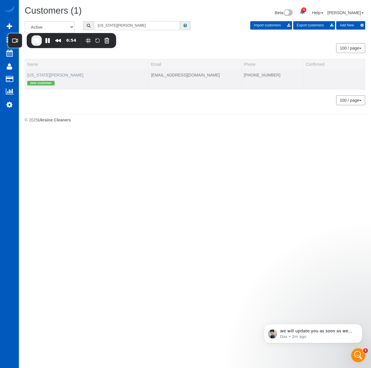
type input "[US_STATE][PERSON_NAME]"
click at [55, 73] on link "[US_STATE][PERSON_NAME]" at bounding box center [55, 75] width 56 height 5
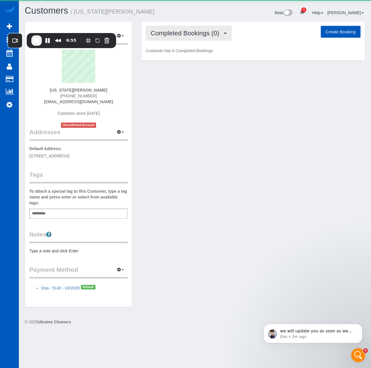
click at [192, 28] on button "Completed Bookings (0)" at bounding box center [189, 33] width 86 height 15
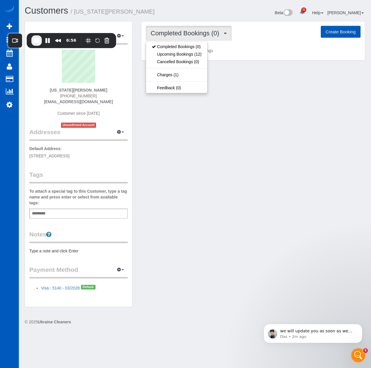
click at [179, 123] on div "Customer Info Edit Contact Info Send Message Email Preferences Special Sales Ta…" at bounding box center [194, 167] width 349 height 292
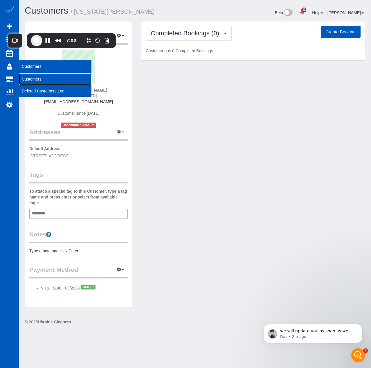
click at [37, 79] on link "Customers" at bounding box center [55, 79] width 73 height 12
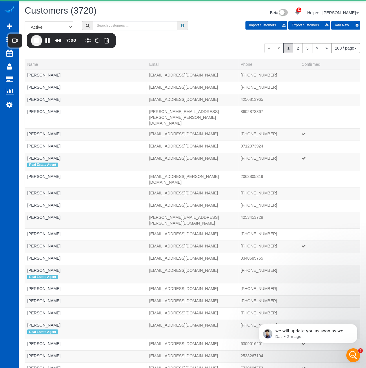
click at [168, 29] on input "text" at bounding box center [135, 25] width 84 height 9
paste input "[PERSON_NAME]"
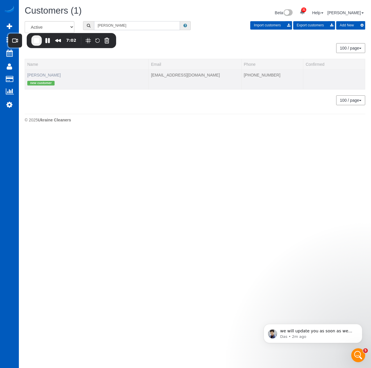
type input "[PERSON_NAME]"
click at [38, 74] on link "[PERSON_NAME]" at bounding box center [43, 75] width 33 height 5
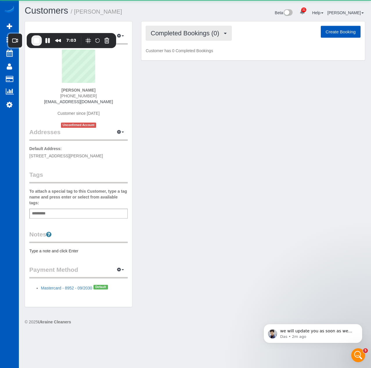
click at [189, 35] on span "Completed Bookings (0)" at bounding box center [186, 33] width 71 height 7
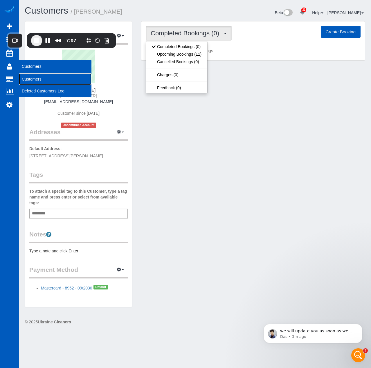
click at [53, 82] on link "Customers" at bounding box center [55, 79] width 73 height 12
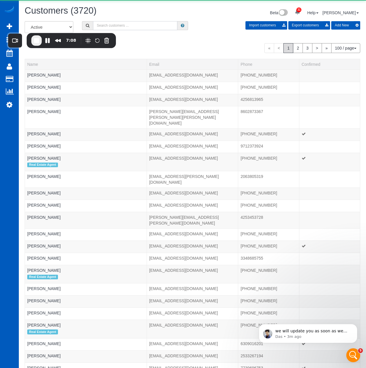
click at [164, 28] on input "text" at bounding box center [135, 25] width 84 height 9
paste input "[PERSON_NAME]"
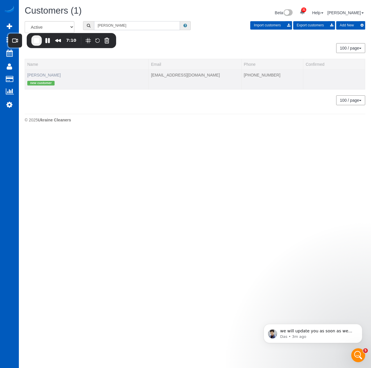
type input "[PERSON_NAME]"
click at [53, 76] on link "[PERSON_NAME]" at bounding box center [43, 75] width 33 height 5
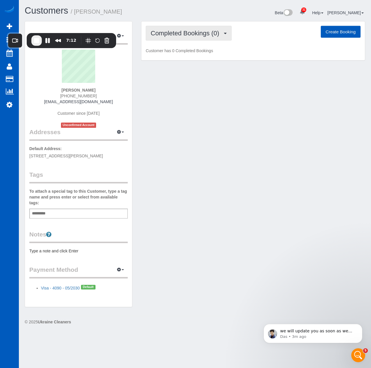
click at [205, 35] on span "Completed Bookings (0)" at bounding box center [186, 33] width 71 height 7
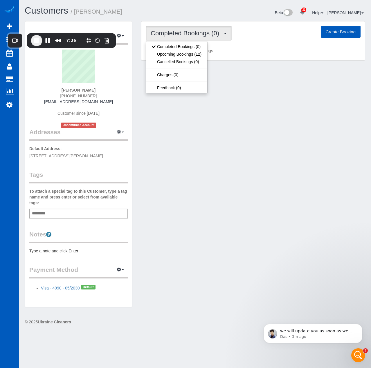
click at [268, 191] on div "Customer Info Edit Contact Info Send Message Email Preferences Special Sales Ta…" at bounding box center [194, 167] width 349 height 292
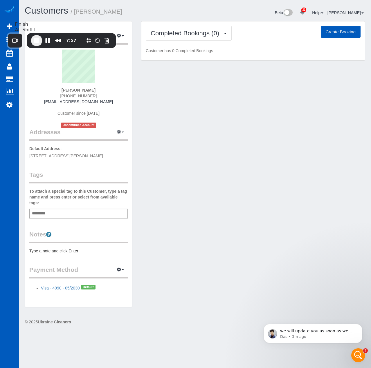
click at [39, 40] on span "End Recording" at bounding box center [36, 40] width 7 height 7
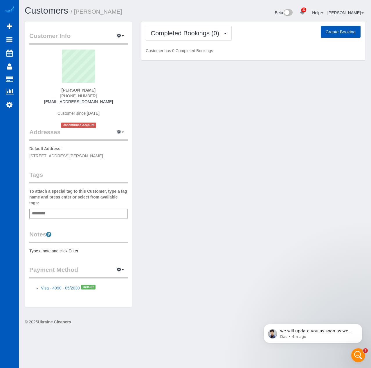
click at [218, 230] on div "Customer Info Edit Contact Info Send Message Email Preferences Special Sales Ta…" at bounding box center [194, 167] width 349 height 292
click at [189, 30] on span "Completed Bookings (0)" at bounding box center [186, 33] width 71 height 7
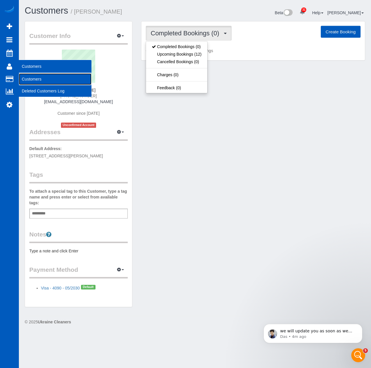
click at [32, 78] on link "Customers" at bounding box center [55, 79] width 73 height 12
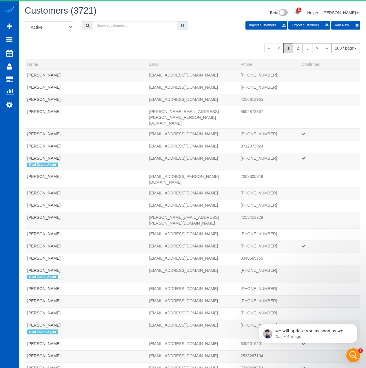
click at [151, 30] on input "text" at bounding box center [135, 25] width 84 height 9
paste input "[PERSON_NAME]"
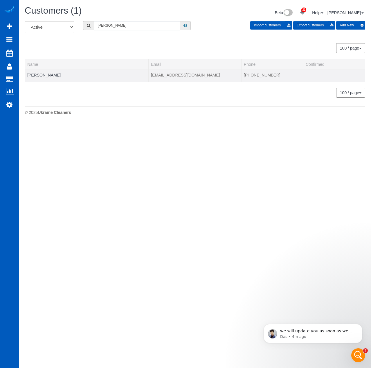
type input "[PERSON_NAME]"
click at [41, 71] on td "[PERSON_NAME]" at bounding box center [87, 76] width 124 height 12
click at [42, 72] on td "[PERSON_NAME]" at bounding box center [87, 76] width 124 height 12
click at [45, 74] on link "[PERSON_NAME]" at bounding box center [43, 75] width 33 height 5
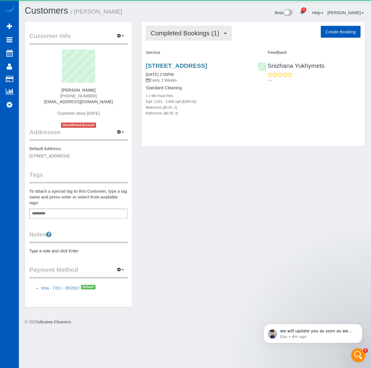
click at [196, 33] on span "Completed Bookings (1)" at bounding box center [186, 33] width 71 height 7
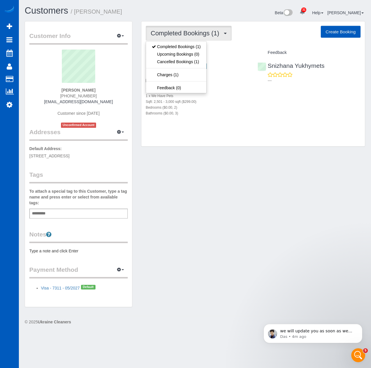
click at [198, 162] on div "Customer Info Edit Contact Info Send Message Email Preferences Special Sales Ta…" at bounding box center [194, 167] width 349 height 292
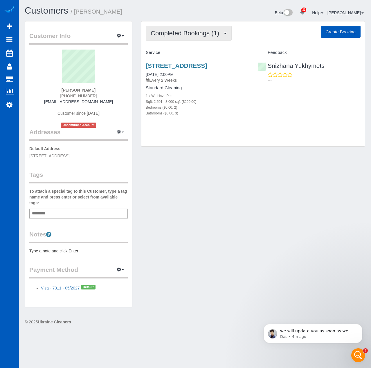
click at [167, 31] on span "Completed Bookings (1)" at bounding box center [186, 33] width 71 height 7
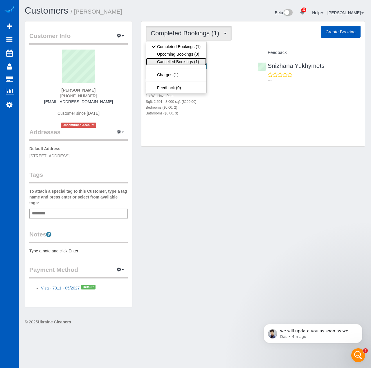
click at [178, 60] on link "Cancelled Bookings (1)" at bounding box center [176, 62] width 60 height 8
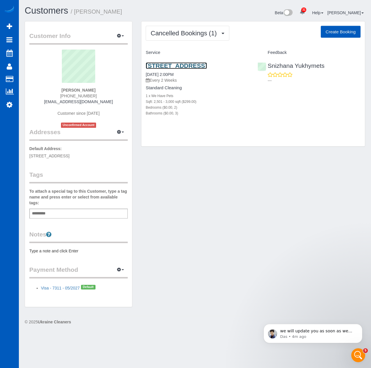
click at [175, 67] on link "[STREET_ADDRESS]" at bounding box center [176, 65] width 61 height 7
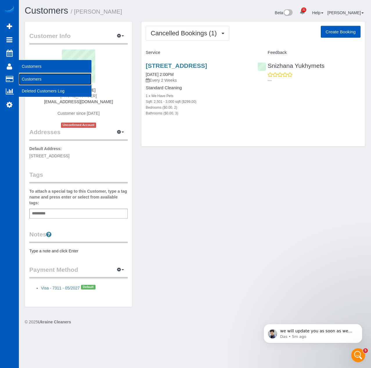
click at [31, 82] on link "Customers" at bounding box center [55, 79] width 73 height 12
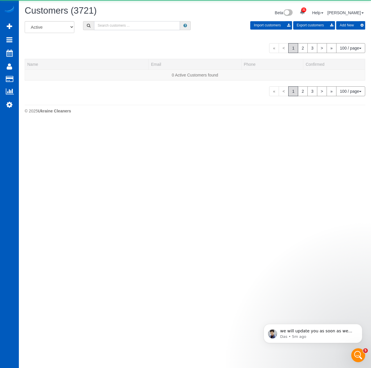
click at [146, 24] on input "text" at bounding box center [137, 25] width 86 height 9
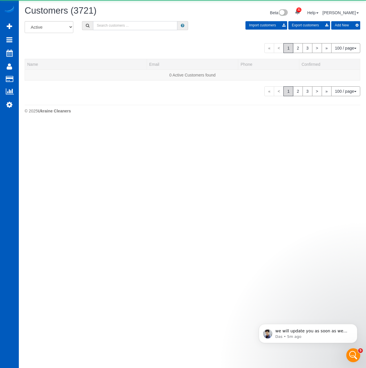
paste input "[PERSON_NAME]"
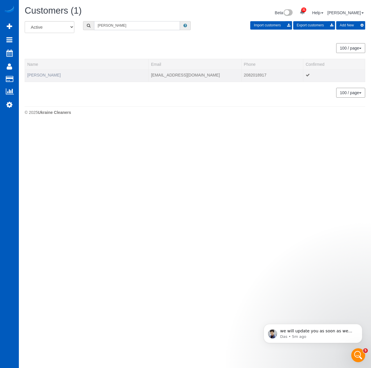
type input "[PERSON_NAME]"
click at [39, 75] on link "[PERSON_NAME]" at bounding box center [43, 75] width 33 height 5
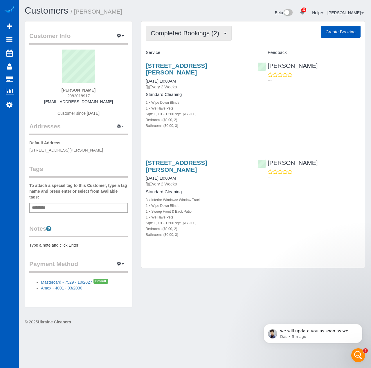
click at [196, 31] on span "Completed Bookings (2)" at bounding box center [186, 33] width 71 height 7
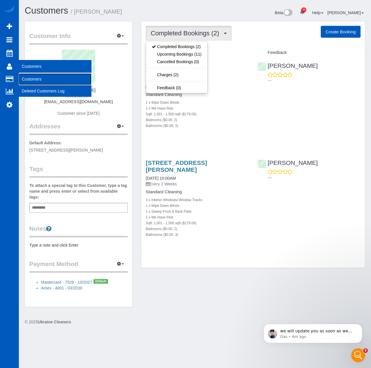
click at [36, 81] on link "Customers" at bounding box center [55, 79] width 73 height 12
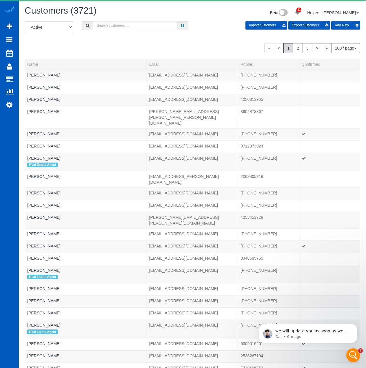
click at [152, 30] on input "text" at bounding box center [135, 25] width 84 height 9
paste input "[PERSON_NAME]"
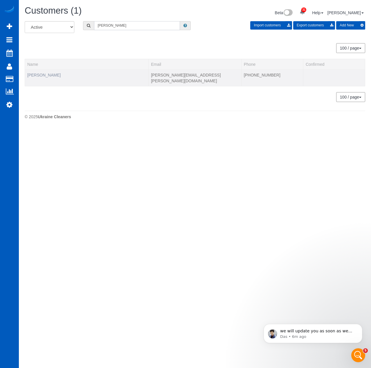
type input "[PERSON_NAME]"
click at [53, 73] on link "[PERSON_NAME]" at bounding box center [43, 75] width 33 height 5
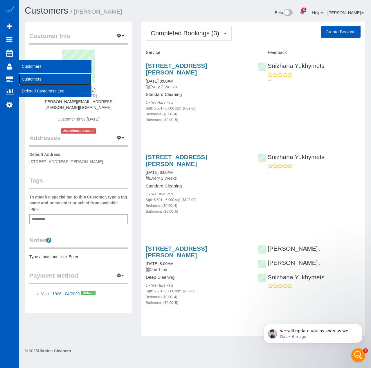
click at [37, 76] on link "Customers" at bounding box center [55, 79] width 73 height 12
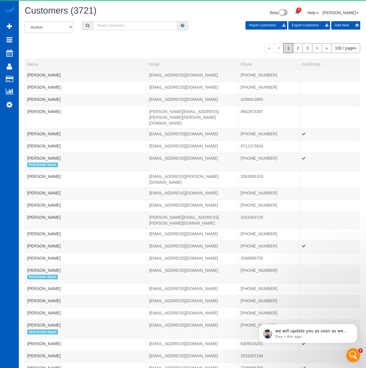
click at [151, 26] on input "text" at bounding box center [135, 25] width 84 height 9
paste input "[PERSON_NAME]"
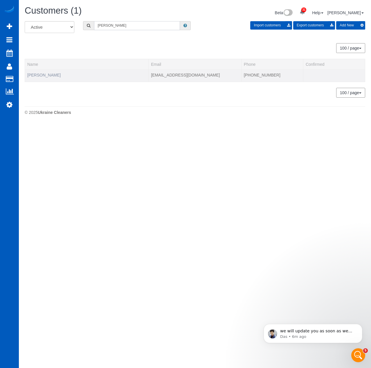
type input "[PERSON_NAME]"
click at [44, 74] on link "[PERSON_NAME]" at bounding box center [43, 75] width 33 height 5
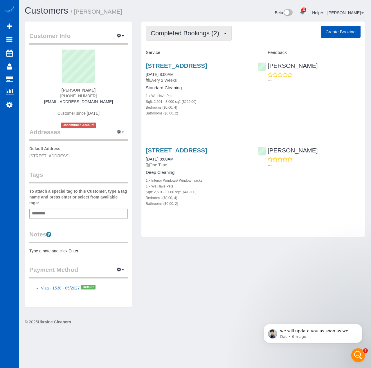
click at [203, 31] on span "Completed Bookings (2)" at bounding box center [186, 33] width 71 height 7
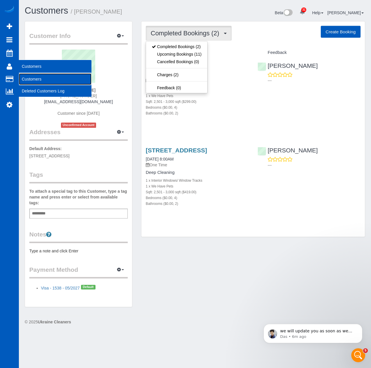
click at [38, 80] on link "Customers" at bounding box center [55, 79] width 73 height 12
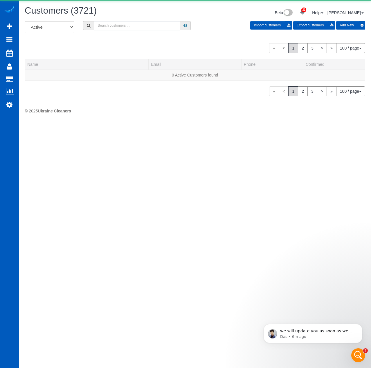
click at [119, 24] on input "text" at bounding box center [137, 25] width 86 height 9
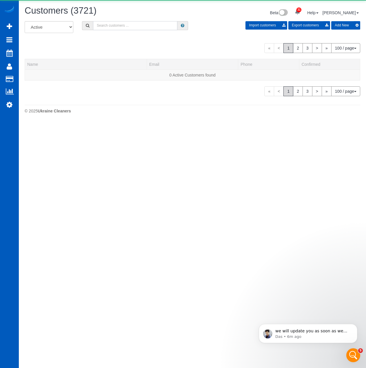
paste input "[PERSON_NAME]"
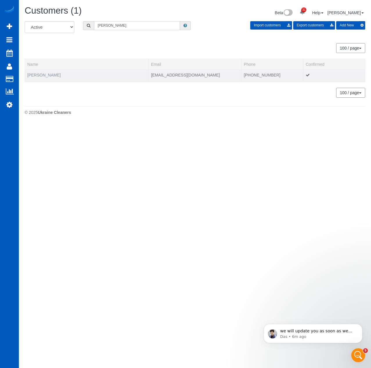
type input "[PERSON_NAME]"
click at [47, 77] on link "[PERSON_NAME]" at bounding box center [43, 75] width 33 height 5
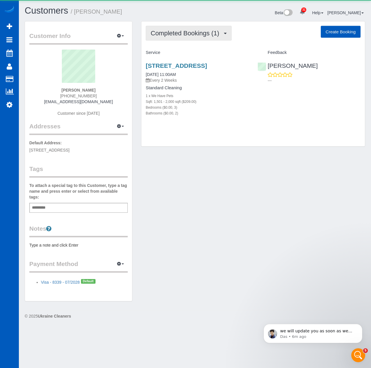
click at [189, 37] on button "Completed Bookings (1)" at bounding box center [189, 33] width 86 height 15
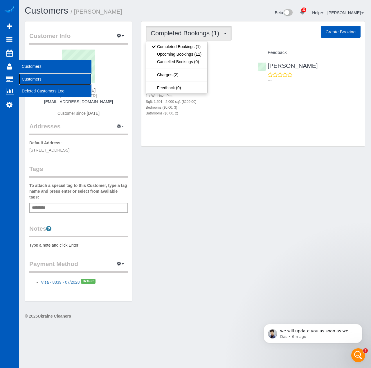
click at [38, 80] on link "Customers" at bounding box center [55, 79] width 73 height 12
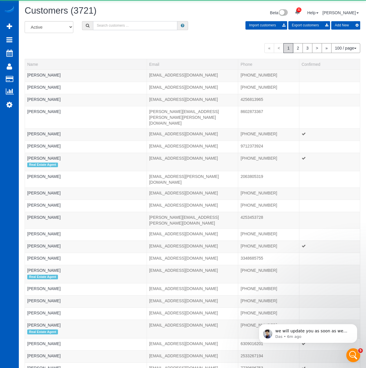
click at [163, 24] on input "text" at bounding box center [135, 25] width 84 height 9
paste input "[PERSON_NAME]"
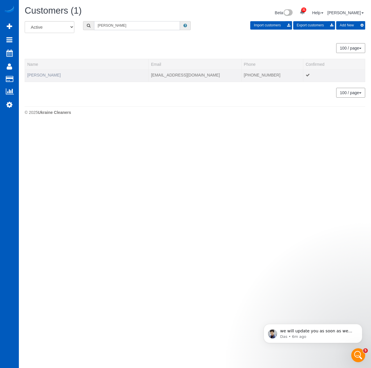
type input "[PERSON_NAME]"
click at [47, 75] on link "[PERSON_NAME]" at bounding box center [43, 75] width 33 height 5
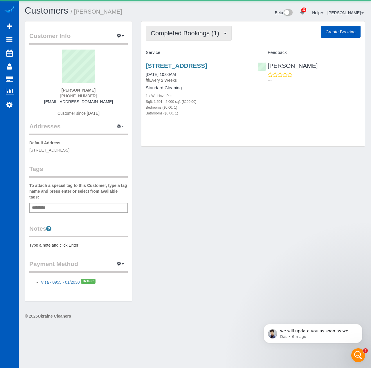
click at [178, 36] on span "Completed Bookings (1)" at bounding box center [186, 33] width 71 height 7
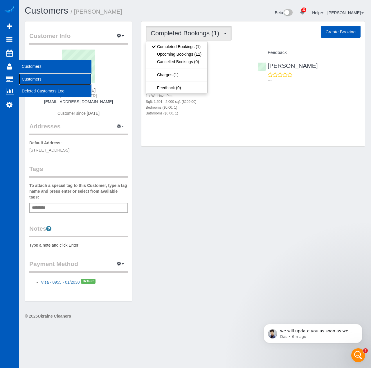
click at [33, 79] on link "Customers" at bounding box center [55, 79] width 73 height 12
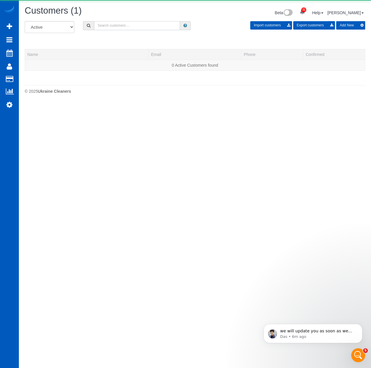
click at [175, 26] on input "text" at bounding box center [137, 25] width 86 height 9
paste input "[PERSON_NAME]"
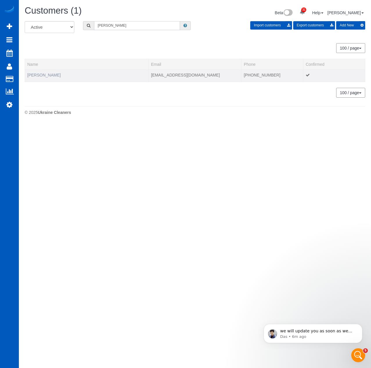
type input "[PERSON_NAME]"
click at [55, 77] on link "[PERSON_NAME]" at bounding box center [43, 75] width 33 height 5
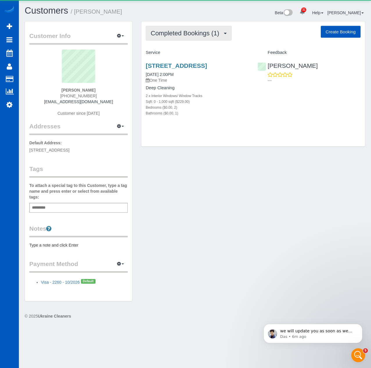
click at [199, 35] on span "Completed Bookings (1)" at bounding box center [186, 33] width 71 height 7
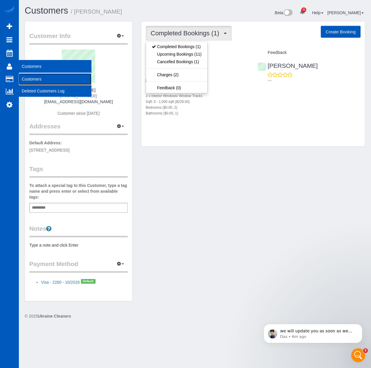
click at [45, 81] on link "Customers" at bounding box center [55, 79] width 73 height 12
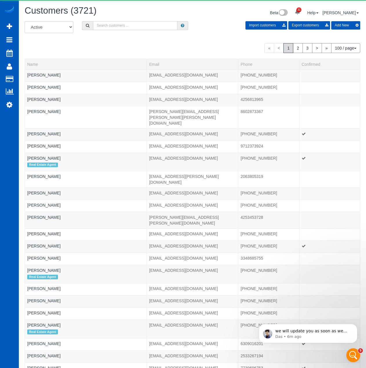
drag, startPoint x: 176, startPoint y: 27, endPoint x: 173, endPoint y: 27, distance: 3.2
click at [173, 27] on input "text" at bounding box center [135, 25] width 84 height 9
paste input "[PERSON_NAME]"
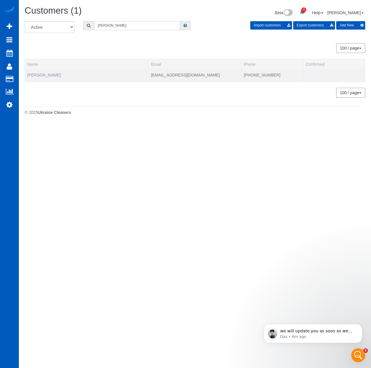
type input "[PERSON_NAME]"
click at [34, 75] on link "[PERSON_NAME]" at bounding box center [43, 75] width 33 height 5
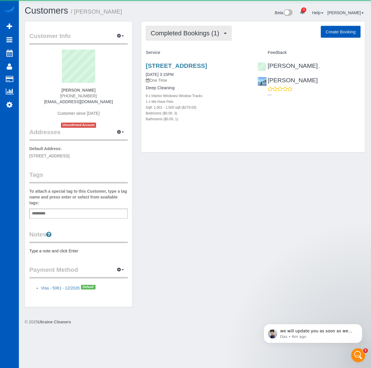
click at [227, 30] on button "Completed Bookings (1)" at bounding box center [189, 33] width 86 height 15
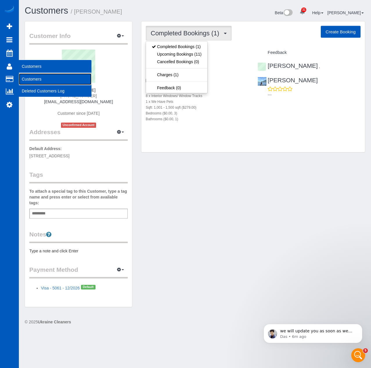
drag, startPoint x: 26, startPoint y: 77, endPoint x: 34, endPoint y: 74, distance: 9.1
click at [26, 77] on link "Customers" at bounding box center [55, 79] width 73 height 12
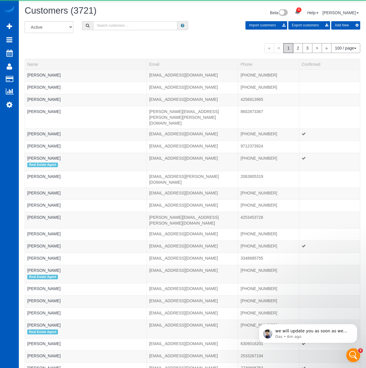
click at [158, 27] on input "text" at bounding box center [135, 25] width 84 height 9
paste input "[PERSON_NAME]"
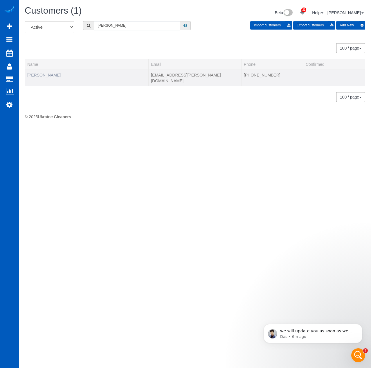
type input "[PERSON_NAME]"
click at [50, 77] on link "[PERSON_NAME]" at bounding box center [43, 75] width 33 height 5
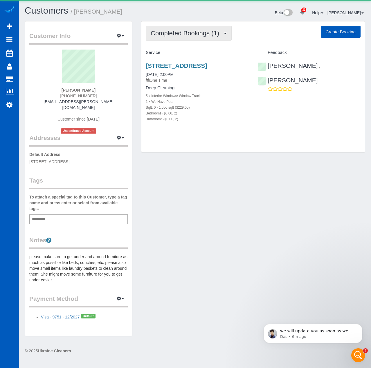
click at [185, 31] on span "Completed Bookings (1)" at bounding box center [186, 33] width 71 height 7
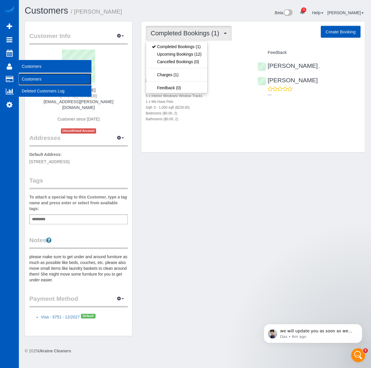
click at [37, 78] on link "Customers" at bounding box center [55, 79] width 73 height 12
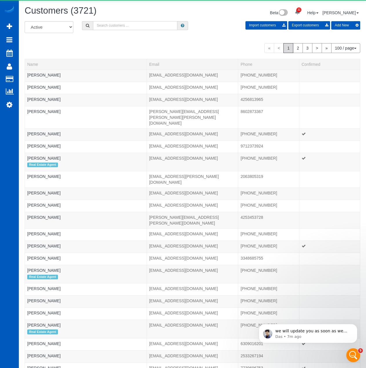
click at [165, 25] on input "text" at bounding box center [135, 25] width 84 height 9
paste input "[PERSON_NAME]"
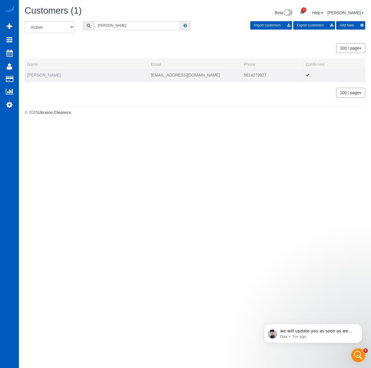
type input "[PERSON_NAME]"
click at [35, 76] on link "[PERSON_NAME]" at bounding box center [43, 75] width 33 height 5
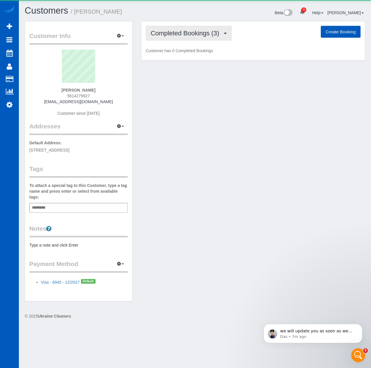
click at [180, 34] on span "Completed Bookings (3)" at bounding box center [186, 33] width 71 height 7
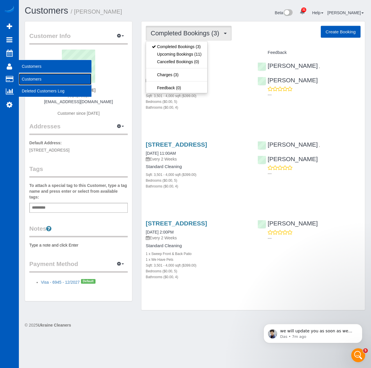
click at [26, 74] on link "Customers" at bounding box center [55, 79] width 73 height 12
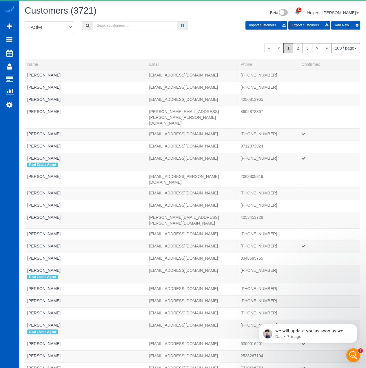
click at [162, 28] on input "text" at bounding box center [135, 25] width 84 height 9
paste input "[PERSON_NAME]"
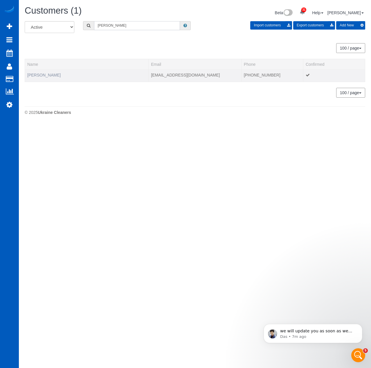
type input "[PERSON_NAME]"
click at [50, 74] on link "[PERSON_NAME]" at bounding box center [43, 75] width 33 height 5
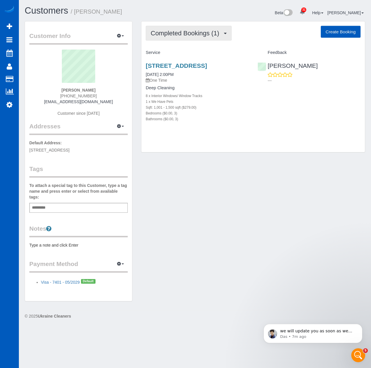
click at [188, 38] on button "Completed Bookings (1)" at bounding box center [189, 33] width 86 height 15
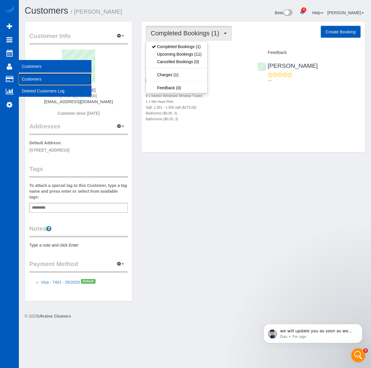
click at [26, 73] on link "Customers" at bounding box center [55, 79] width 73 height 12
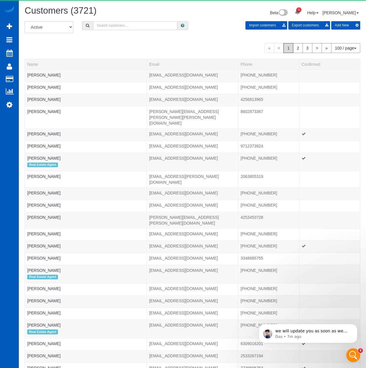
click at [147, 30] on input "text" at bounding box center [135, 25] width 84 height 9
paste input "[PERSON_NAME]"
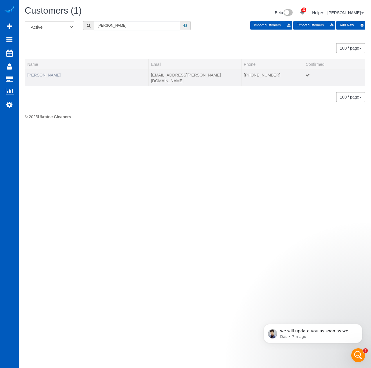
type input "[PERSON_NAME]"
click at [49, 73] on link "[PERSON_NAME]" at bounding box center [43, 75] width 33 height 5
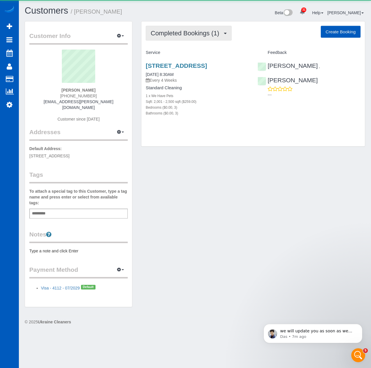
click at [176, 31] on span "Completed Bookings (1)" at bounding box center [186, 33] width 71 height 7
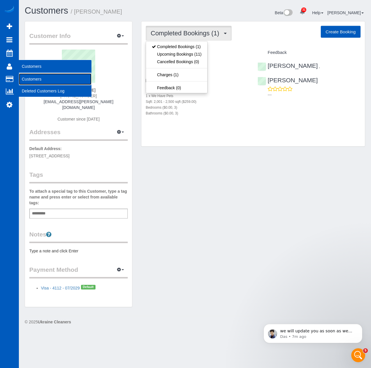
drag, startPoint x: 27, startPoint y: 76, endPoint x: 52, endPoint y: 72, distance: 25.2
click at [27, 76] on link "Customers" at bounding box center [55, 79] width 73 height 12
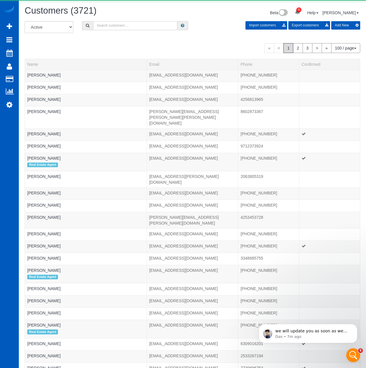
click at [141, 29] on input "text" at bounding box center [135, 25] width 84 height 9
paste input "[PERSON_NAME]"
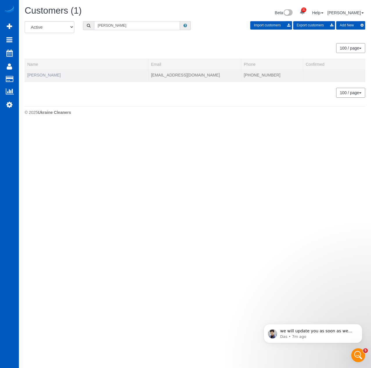
type input "[PERSON_NAME]"
click at [41, 74] on link "[PERSON_NAME]" at bounding box center [43, 75] width 33 height 5
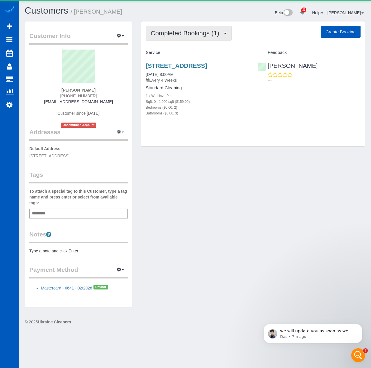
click at [181, 31] on span "Completed Bookings (1)" at bounding box center [186, 33] width 71 height 7
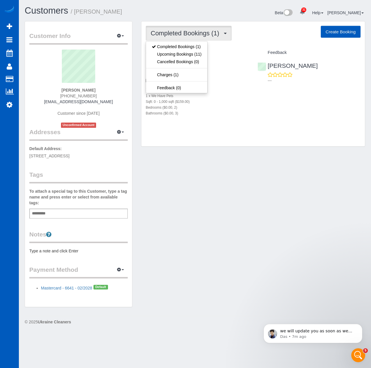
click at [190, 197] on div "Customer Info Edit Contact Info Send Message Email Preferences Special Sales Ta…" at bounding box center [194, 167] width 349 height 292
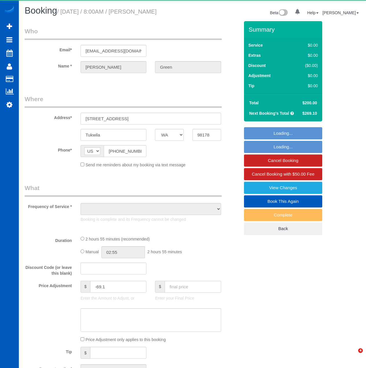
select select "WA"
select select "object:821"
select select "string:fspay-d0843cf6-d0ab-40f4-834c-3f7b59ea5796"
select select "199"
select select "2501"
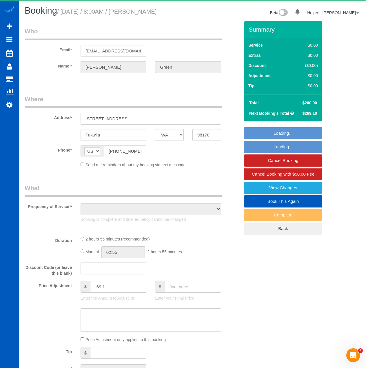
select select "5"
select select "3"
select select "spot1"
select select "number:8"
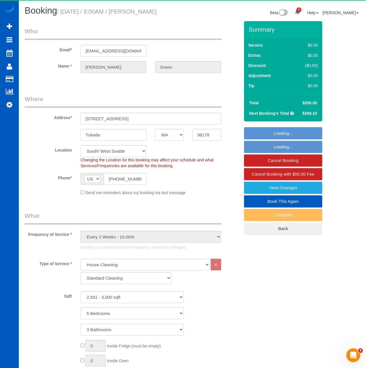
select select "spot6"
select select "object:1133"
select select "2501"
select select "5"
select select "3"
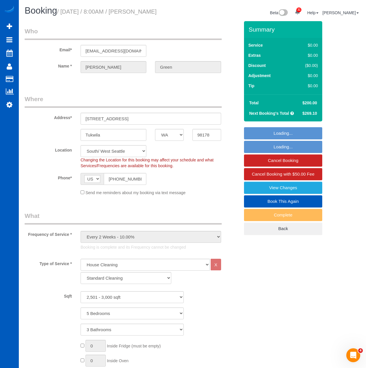
drag, startPoint x: 282, startPoint y: 102, endPoint x: 336, endPoint y: 102, distance: 54.3
